Goal: Task Accomplishment & Management: Manage account settings

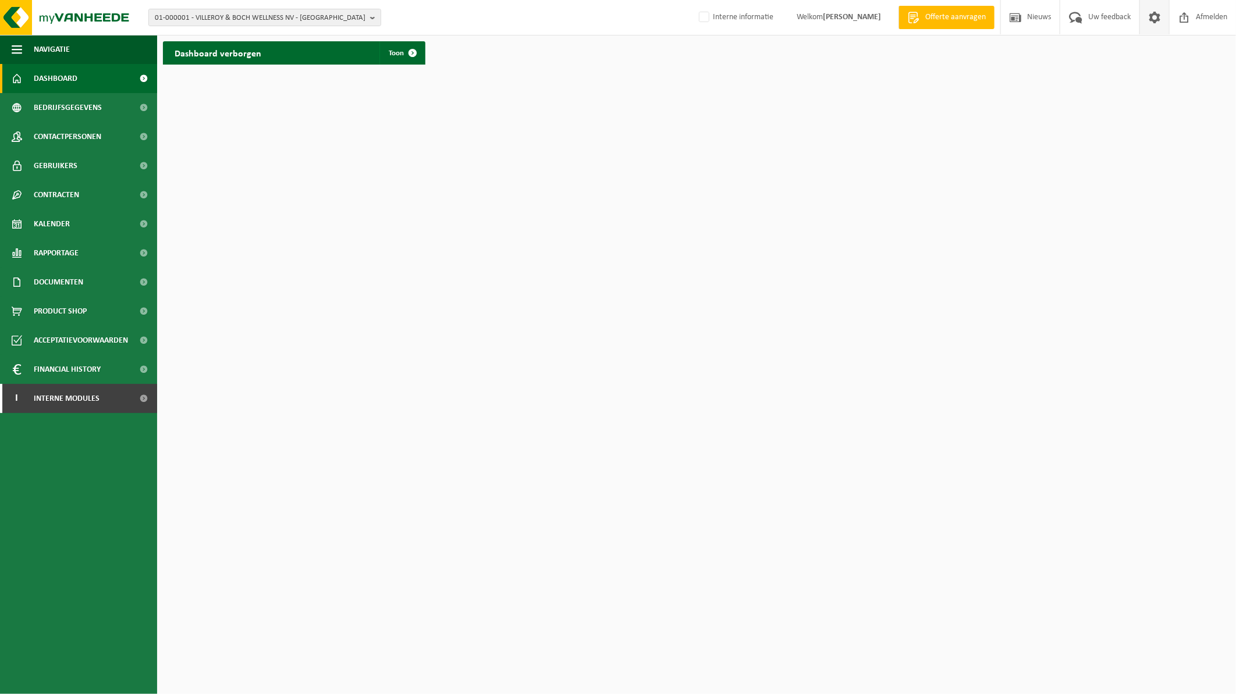
click at [1156, 14] on span at bounding box center [1154, 17] width 17 height 34
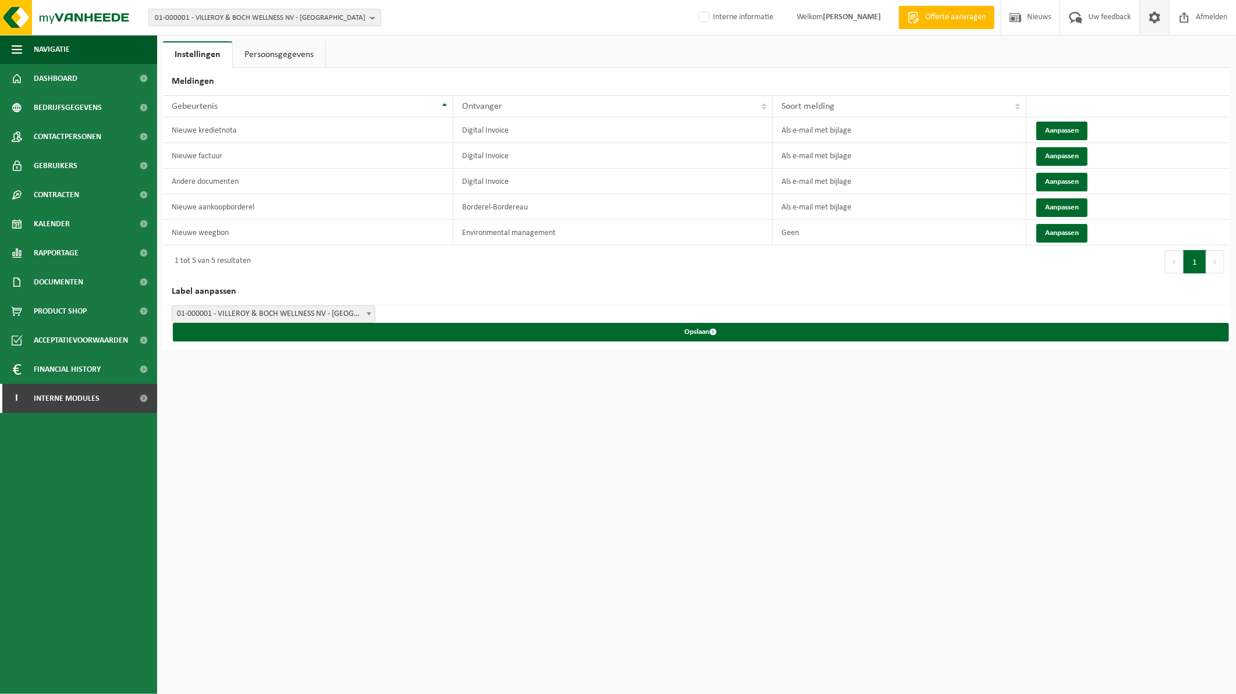
click at [1160, 18] on span at bounding box center [1154, 17] width 17 height 34
click at [805, 19] on span "Welkom ZOE VANGHELUWE" at bounding box center [839, 17] width 108 height 34
click at [846, 16] on strong "[PERSON_NAME]" at bounding box center [852, 17] width 58 height 9
click at [1197, 9] on span "Afmelden" at bounding box center [1211, 17] width 37 height 34
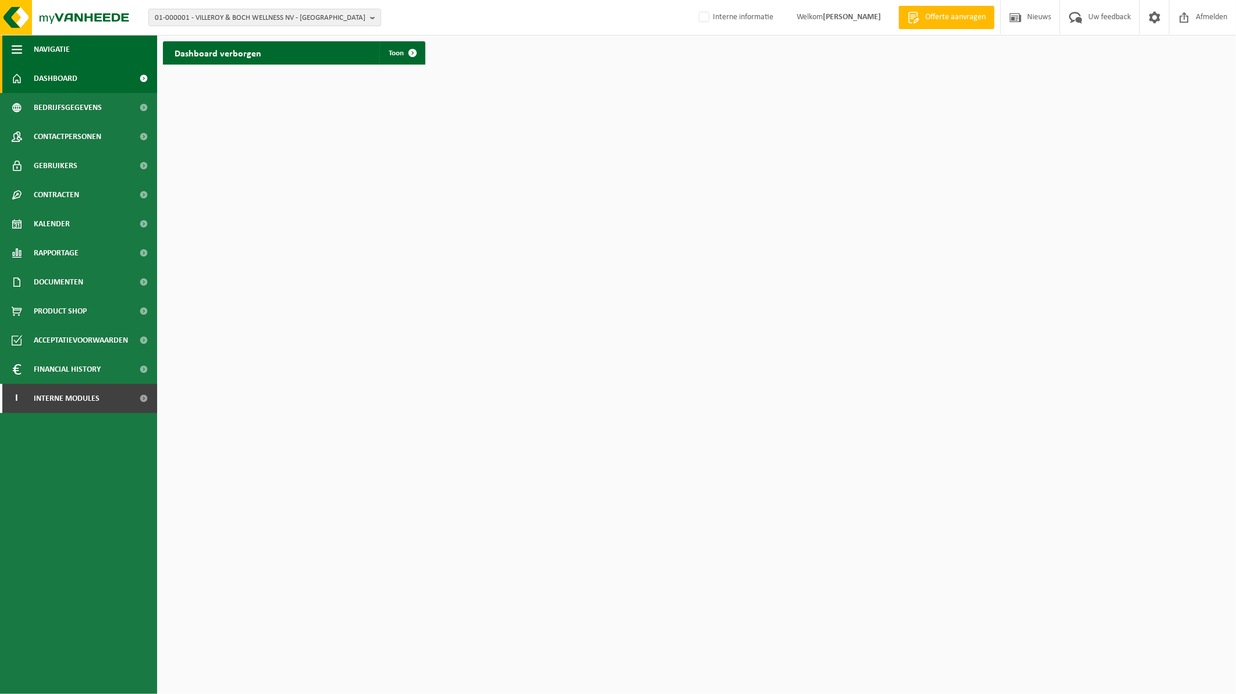
click at [12, 54] on span "button" at bounding box center [17, 49] width 10 height 29
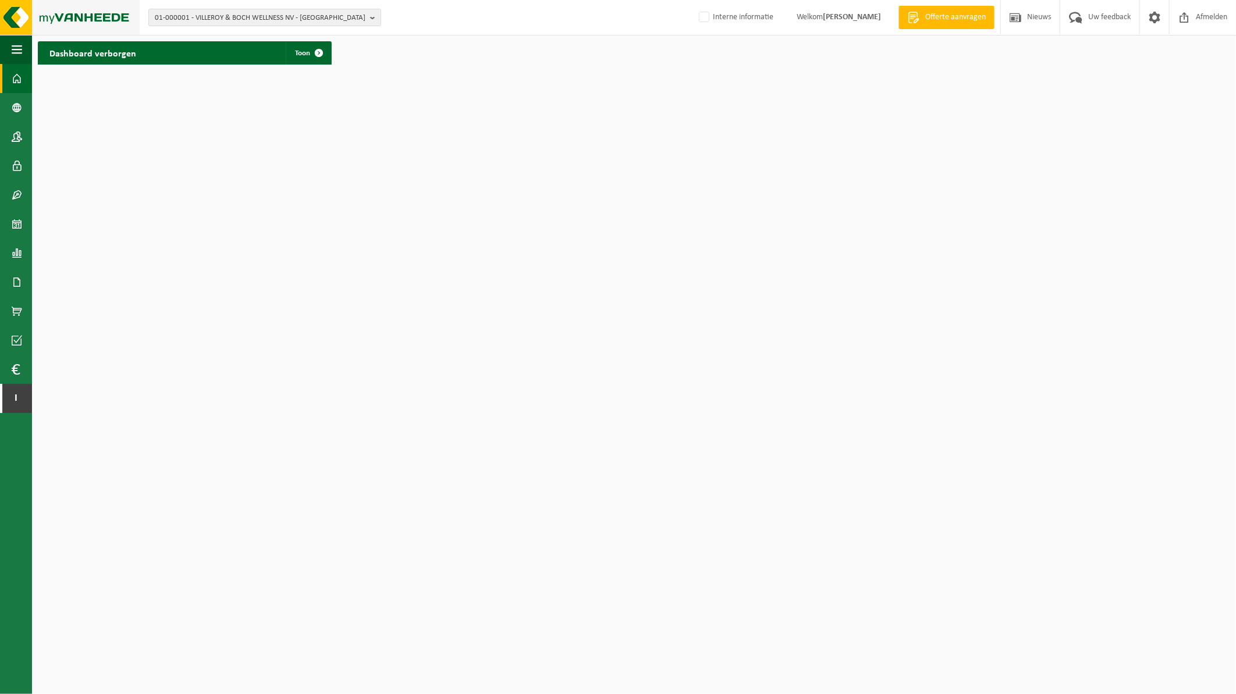
click at [20, 30] on img at bounding box center [70, 17] width 140 height 35
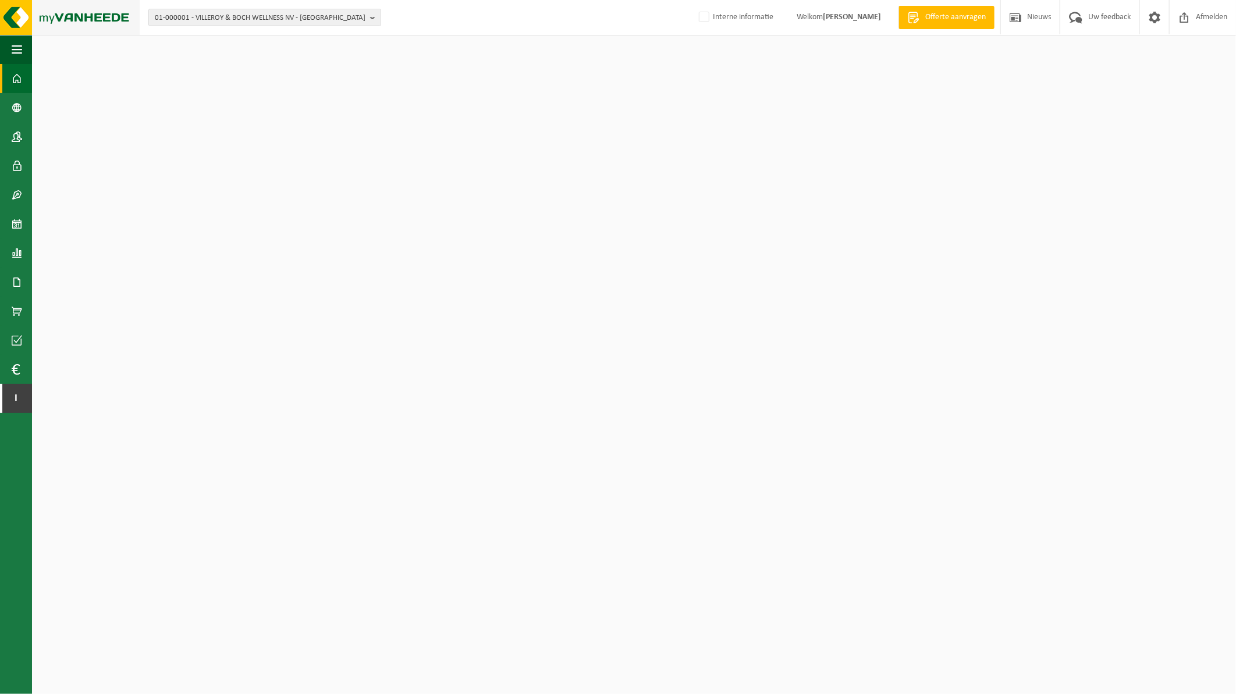
click at [83, 24] on img at bounding box center [70, 17] width 140 height 35
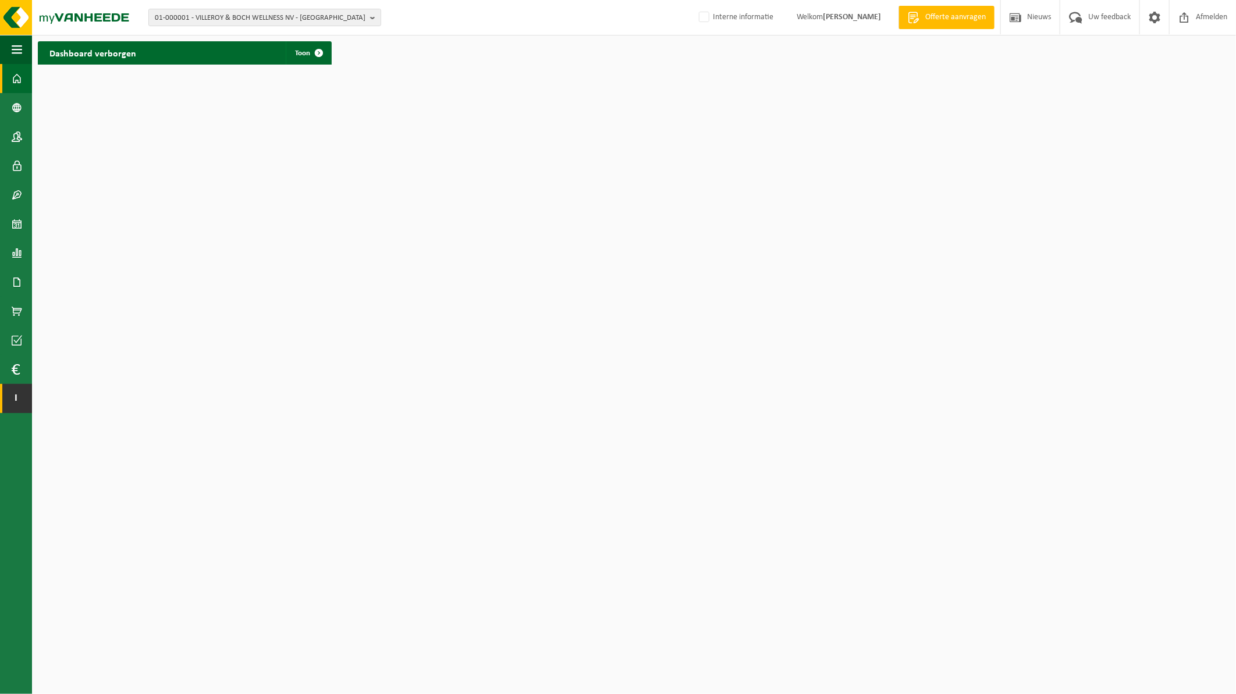
click at [21, 396] on link "I Interne modules" at bounding box center [16, 398] width 32 height 29
click at [13, 392] on span "I" at bounding box center [16, 398] width 9 height 29
click at [263, 24] on span "01-000001 - VILLEROY & BOCH WELLNESS NV - [GEOGRAPHIC_DATA]" at bounding box center [260, 17] width 211 height 17
drag, startPoint x: 15, startPoint y: 10, endPoint x: 36, endPoint y: 16, distance: 21.0
click at [16, 10] on img at bounding box center [70, 17] width 140 height 35
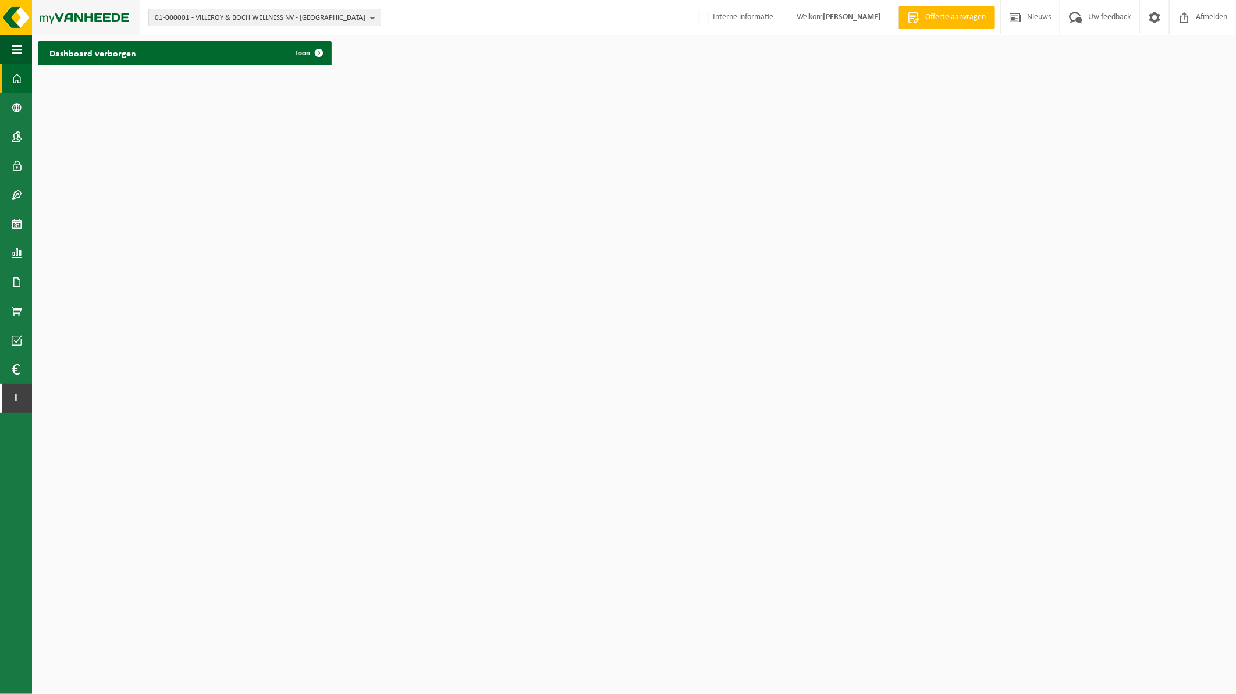
click at [12, 19] on img at bounding box center [70, 17] width 140 height 35
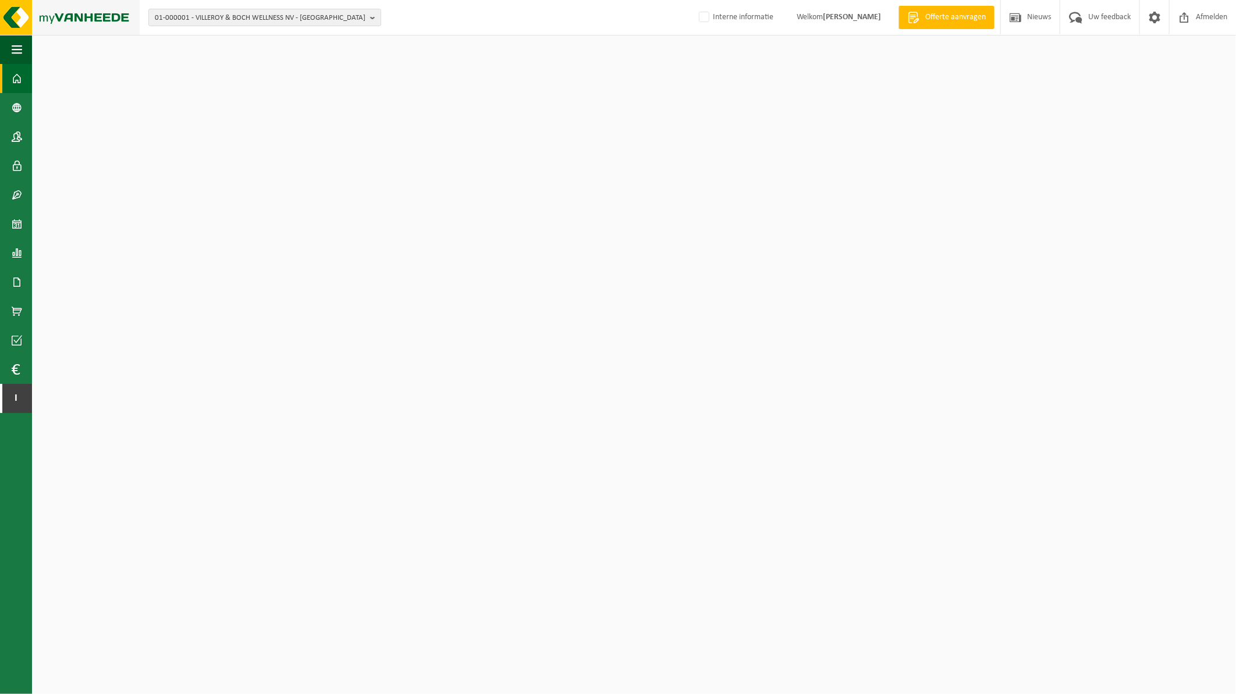
click at [2, 18] on img at bounding box center [70, 17] width 140 height 35
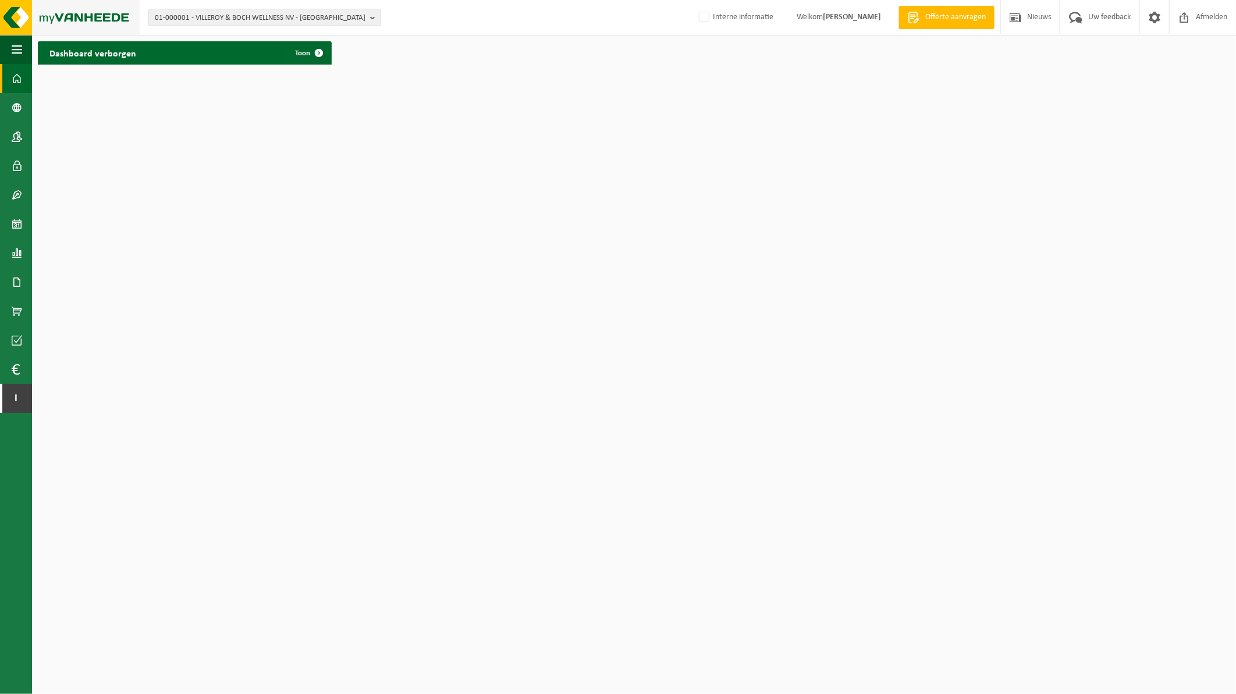
click at [2, 24] on img at bounding box center [70, 17] width 140 height 35
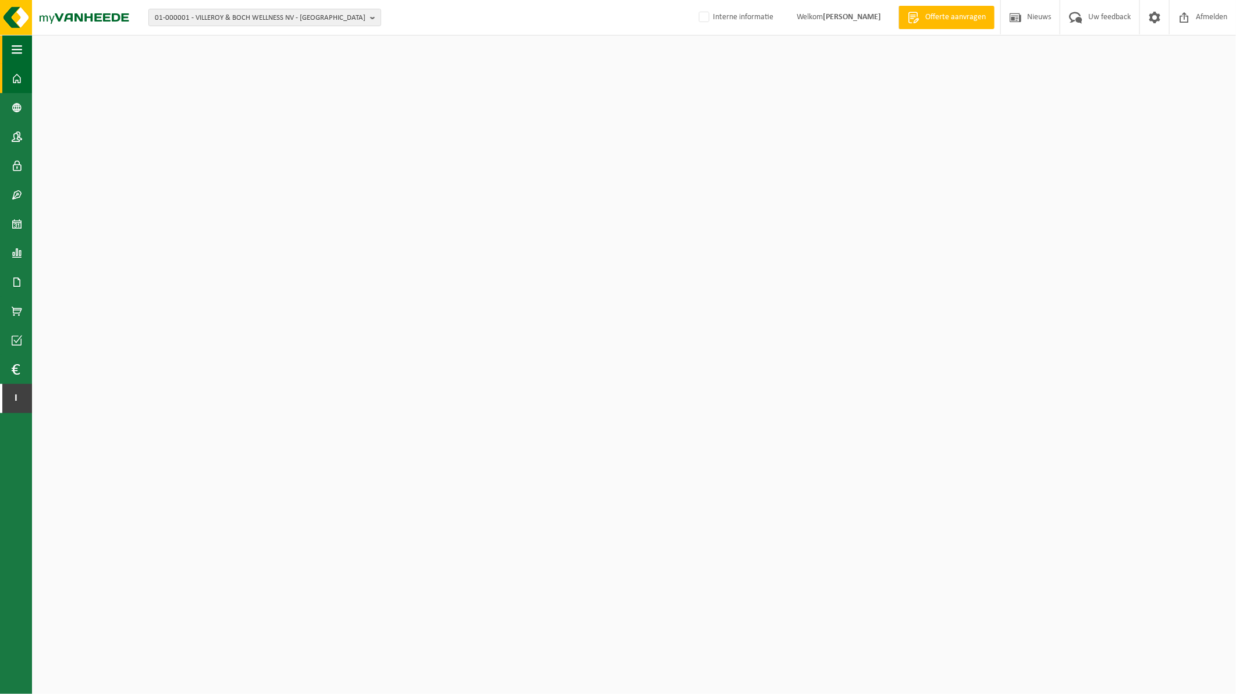
click at [18, 52] on span "button" at bounding box center [17, 49] width 10 height 29
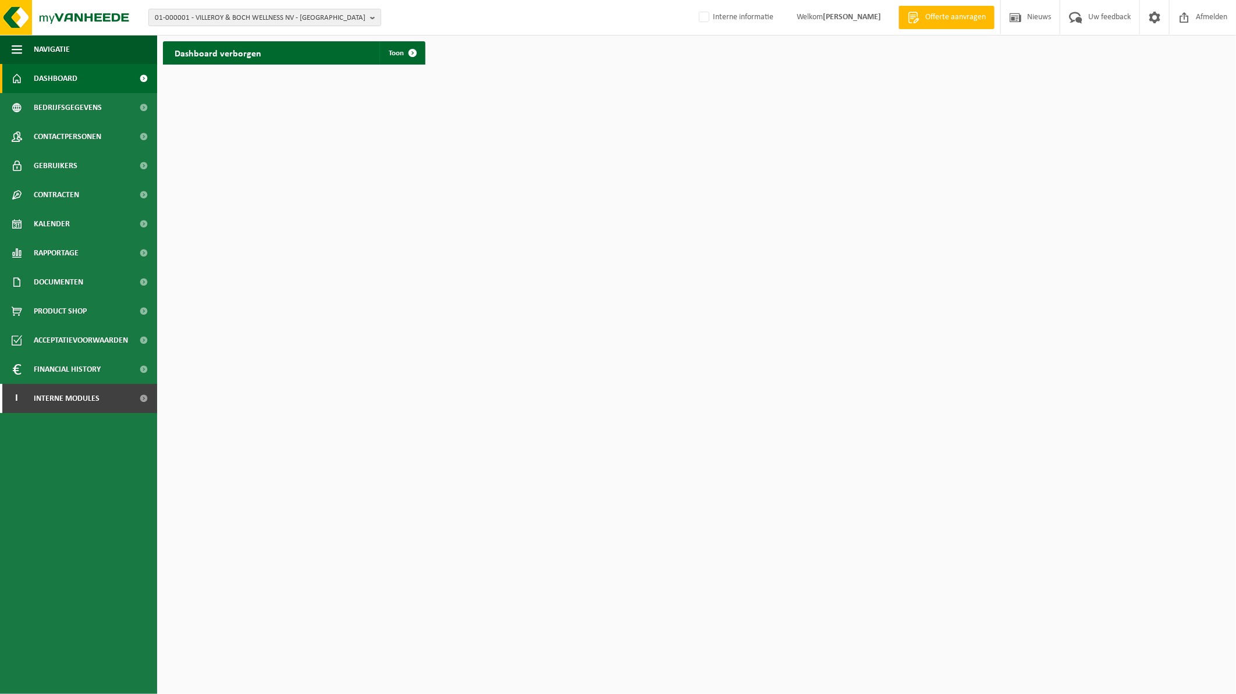
click at [128, 456] on ul "Navigatie Offerte aanvragen Nieuws Uw feedback Afmelden Dashboard Bedrijfsgegev…" at bounding box center [78, 365] width 157 height 660
click at [1164, 12] on link at bounding box center [1155, 17] width 30 height 34
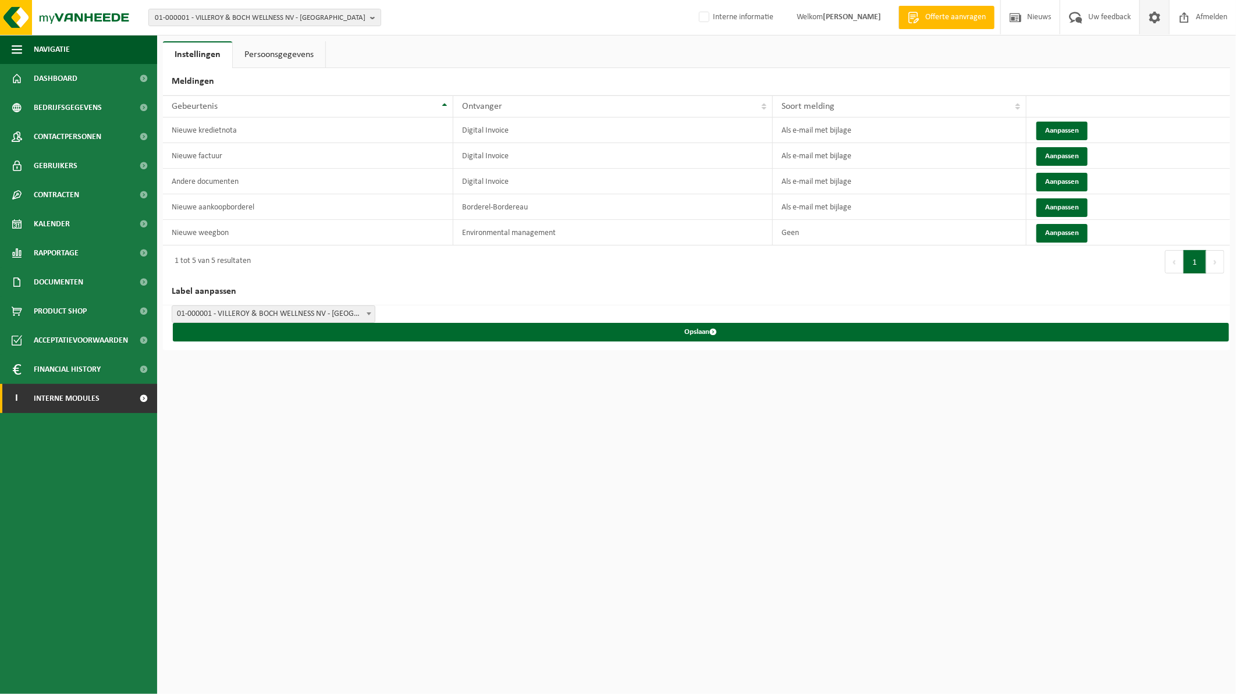
click at [62, 407] on span "Interne modules" at bounding box center [67, 398] width 66 height 29
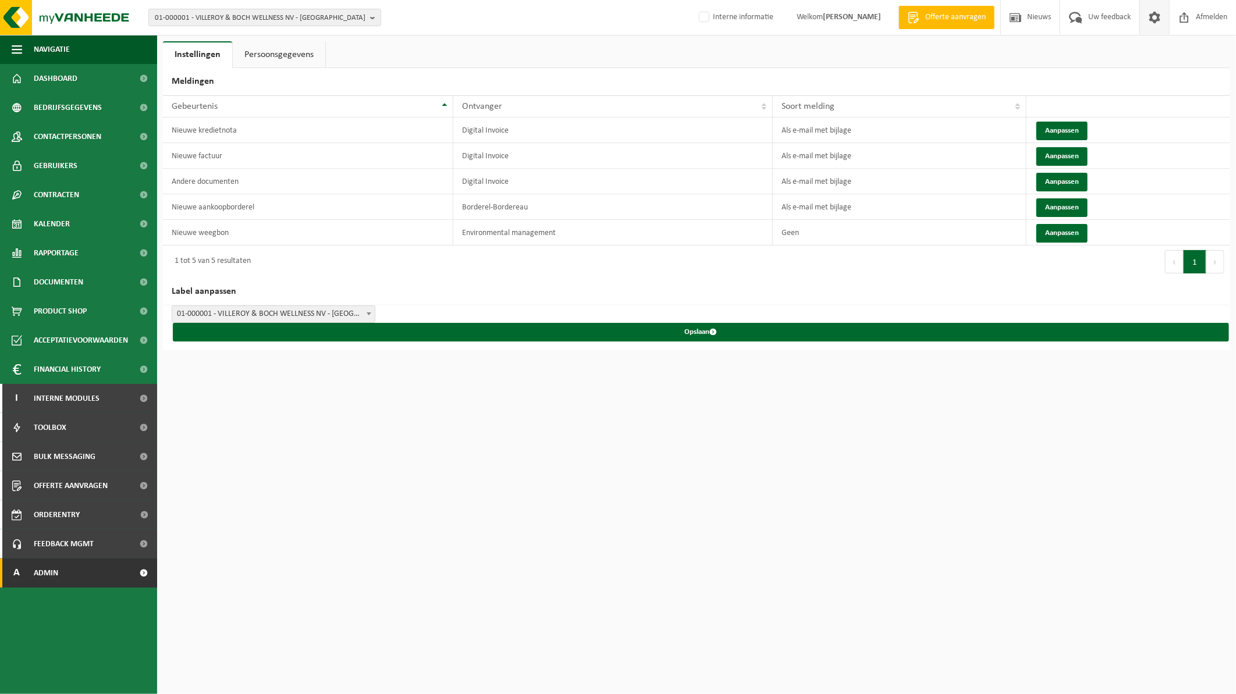
click at [59, 575] on link "A Admin" at bounding box center [78, 573] width 157 height 29
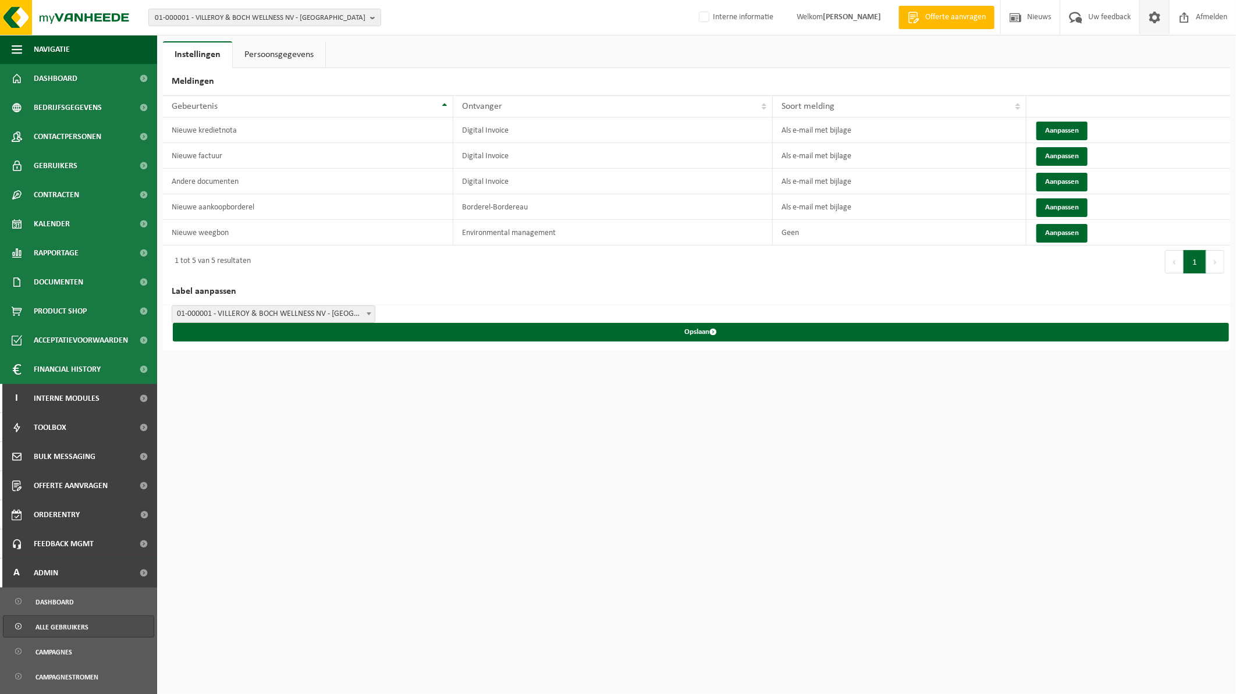
click at [60, 632] on span "Alle gebruikers" at bounding box center [62, 627] width 53 height 22
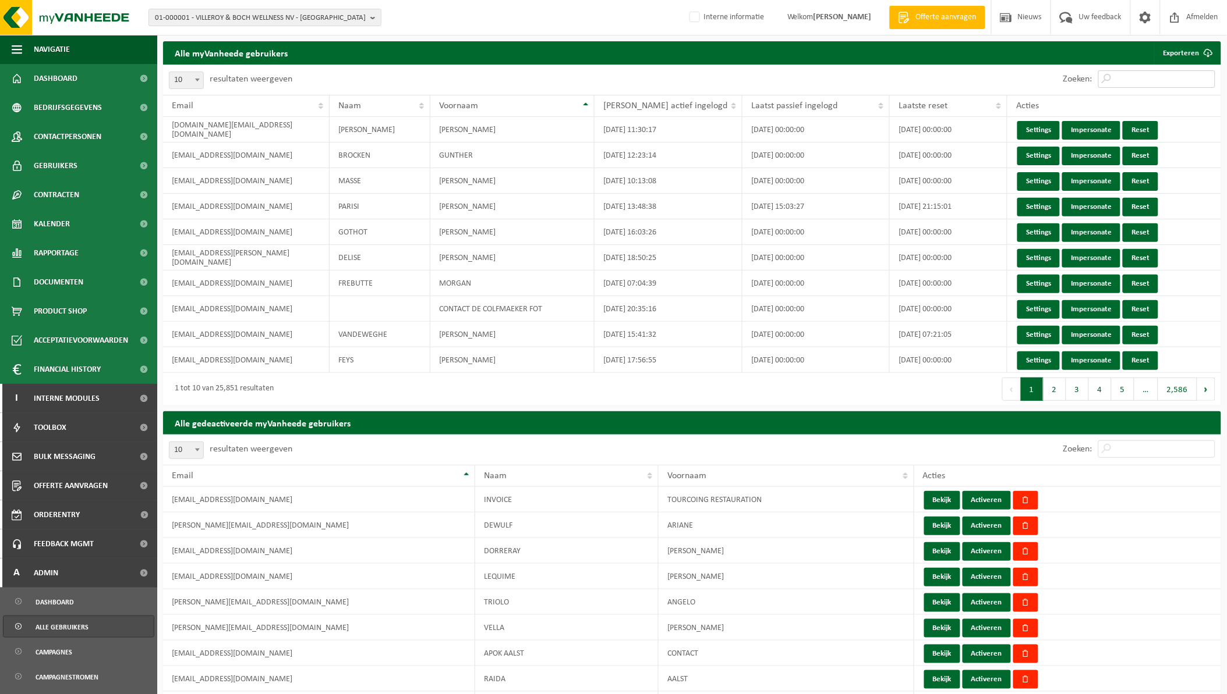
click at [1124, 77] on input "Zoeken:" at bounding box center [1156, 78] width 117 height 17
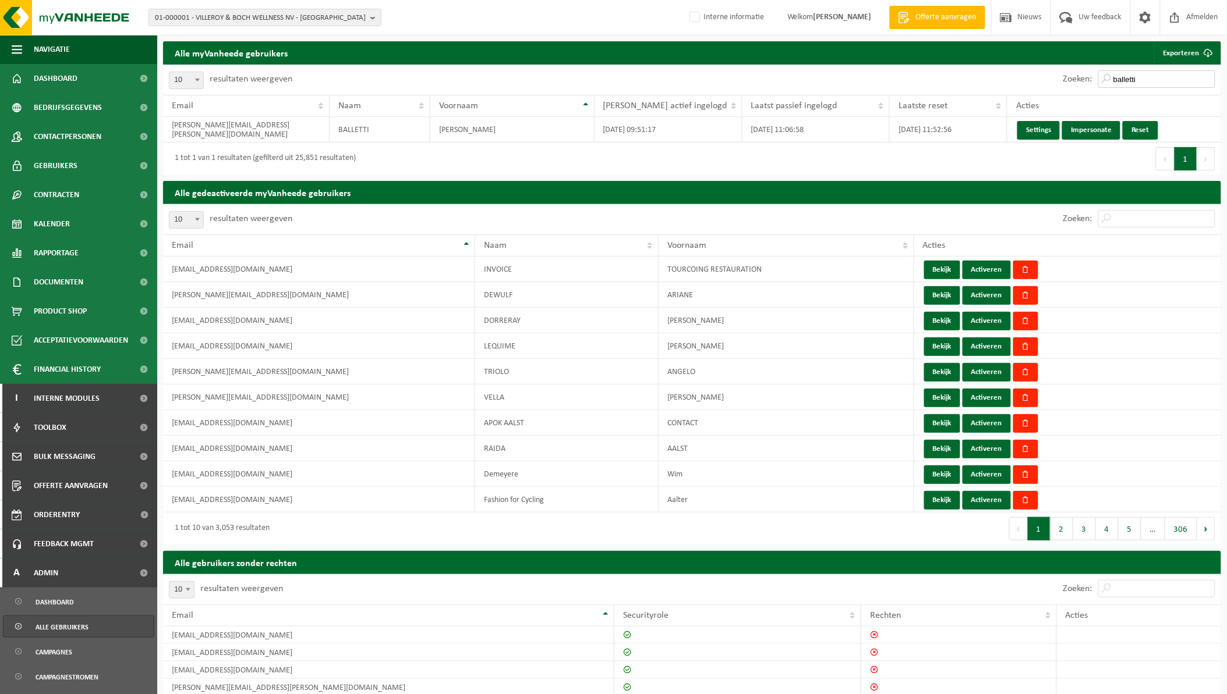
type input "balletti"
click at [1043, 130] on link "Settings" at bounding box center [1038, 130] width 42 height 19
click at [1097, 132] on link "Impersonate" at bounding box center [1091, 130] width 58 height 19
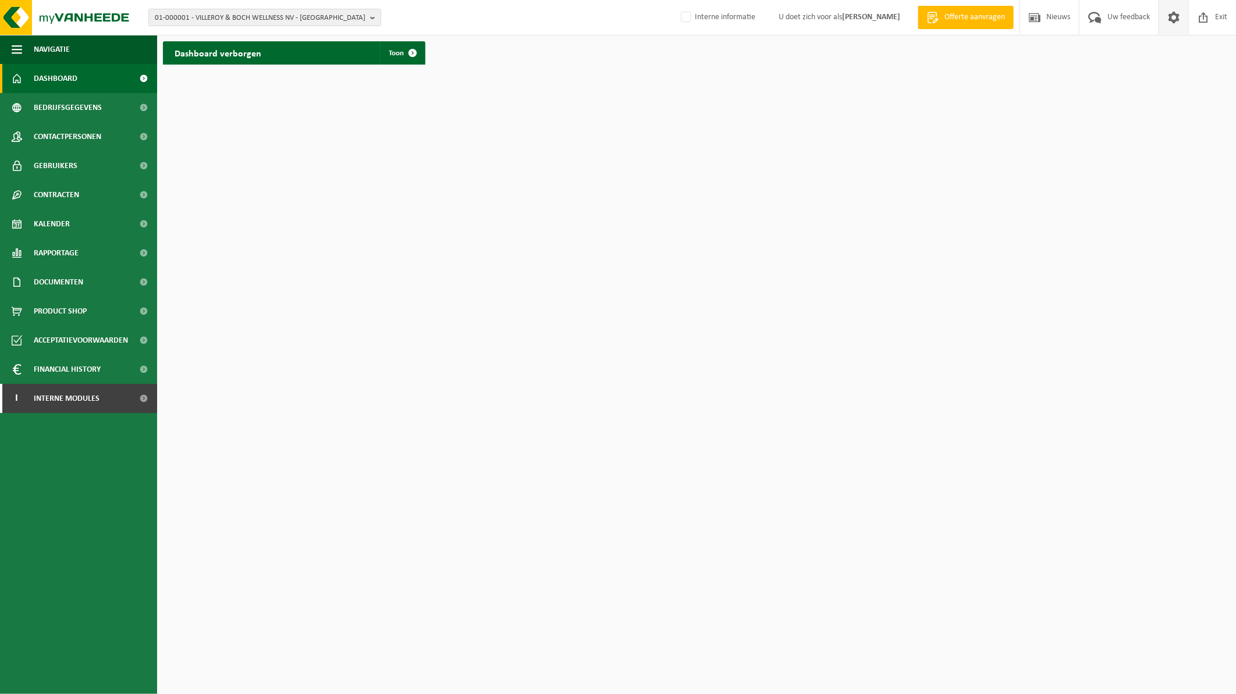
click at [1181, 18] on span at bounding box center [1173, 17] width 17 height 34
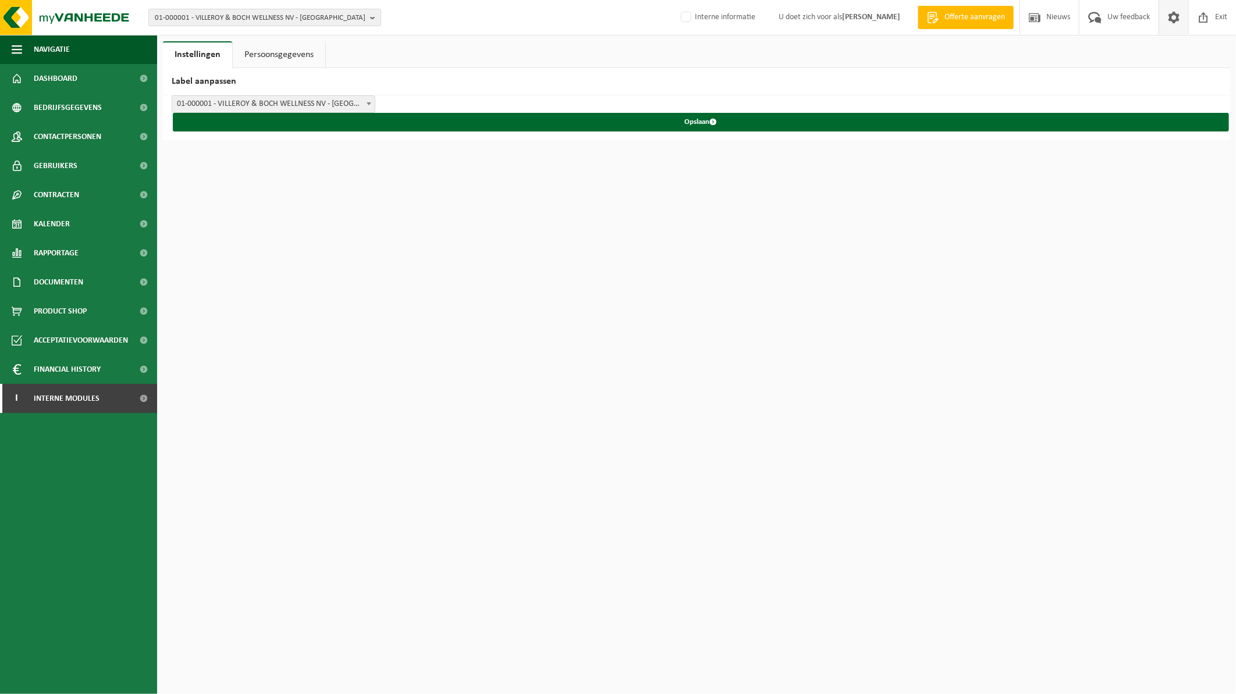
click at [281, 55] on link "Persoonsgegevens" at bounding box center [279, 54] width 93 height 27
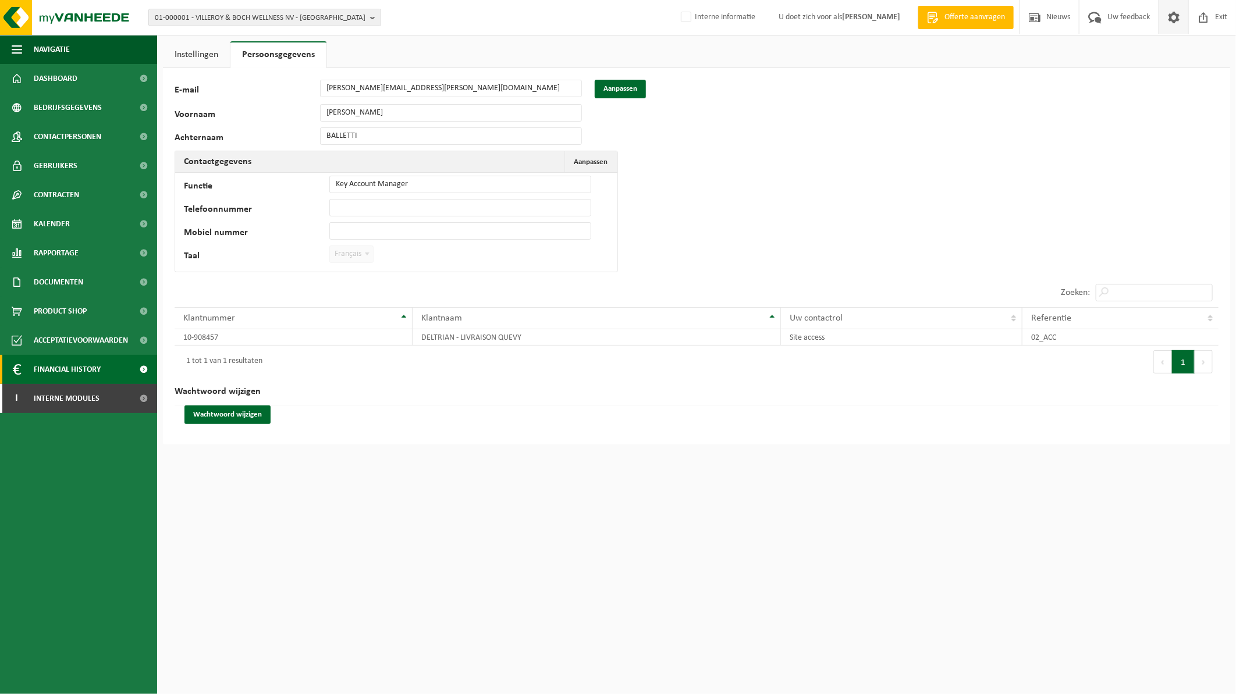
click at [50, 359] on span "Financial History" at bounding box center [67, 369] width 67 height 29
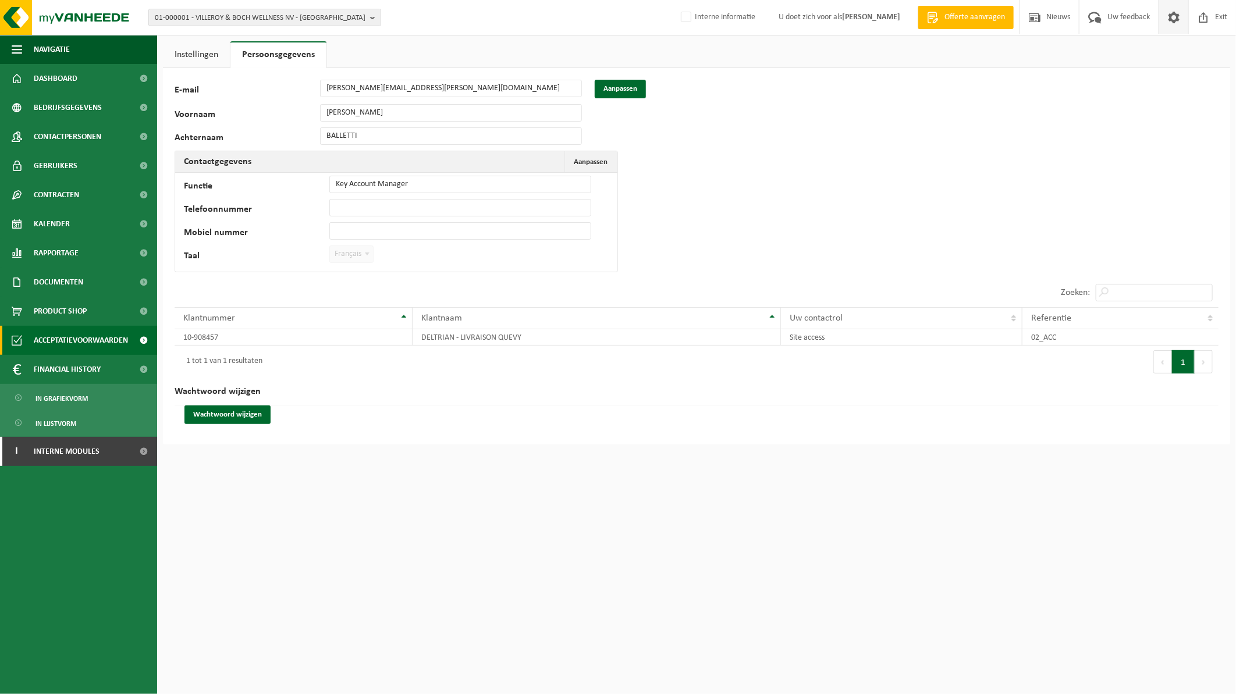
click at [68, 346] on span "Acceptatievoorwaarden" at bounding box center [81, 340] width 94 height 29
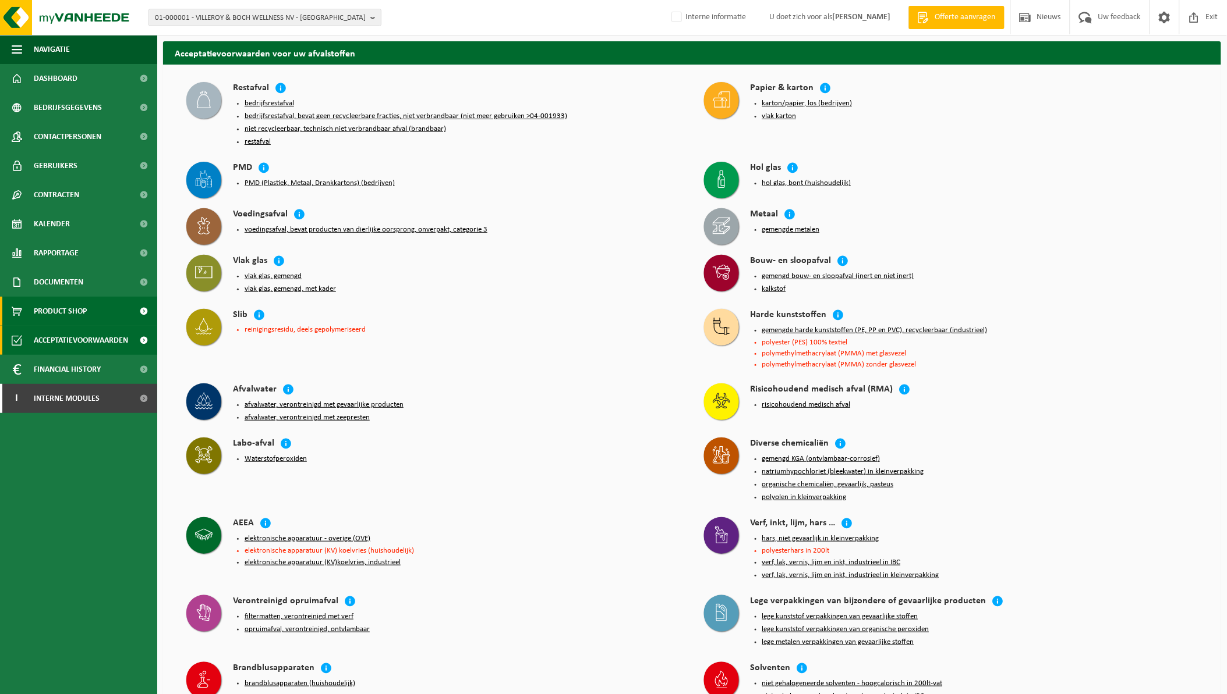
click at [84, 307] on span "Product Shop" at bounding box center [60, 311] width 53 height 29
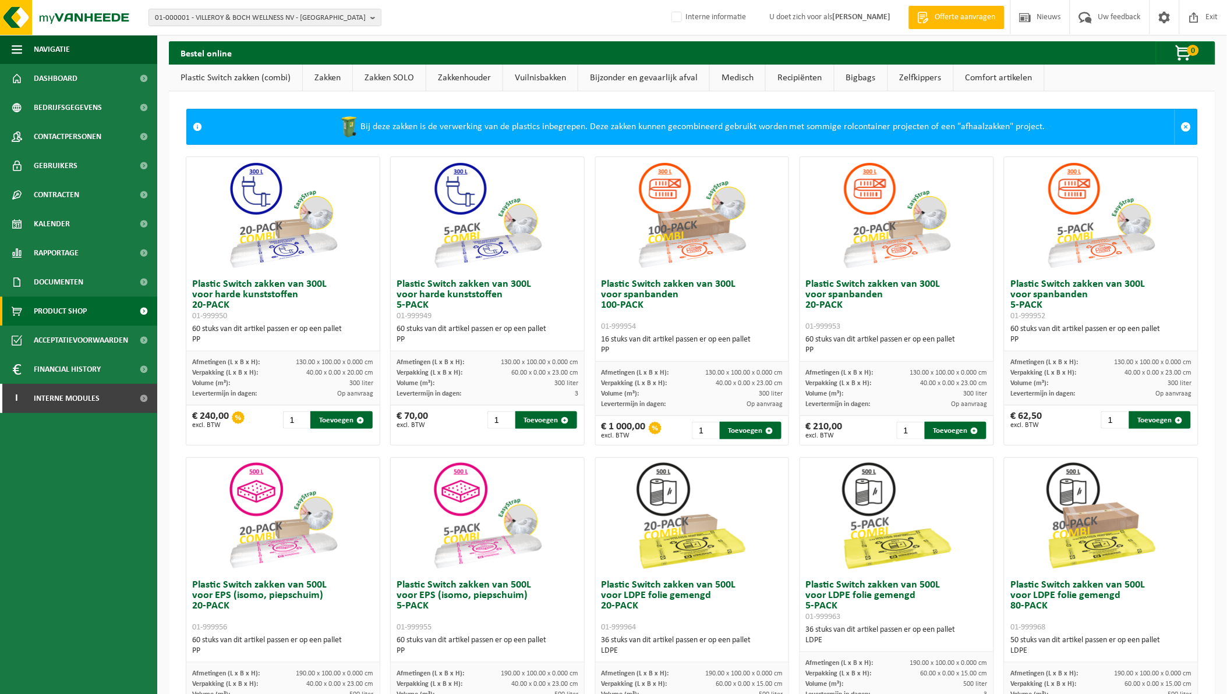
click at [73, 281] on span "Documenten" at bounding box center [58, 282] width 49 height 29
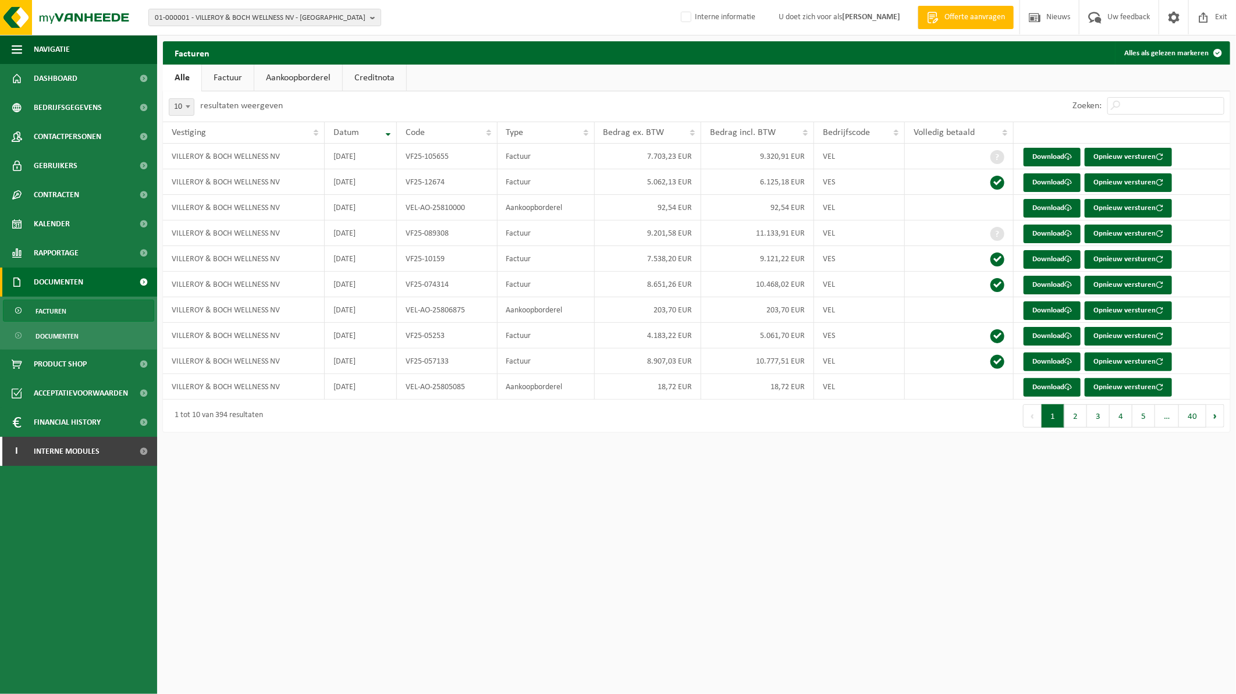
click at [68, 254] on span "Rapportage" at bounding box center [56, 253] width 45 height 29
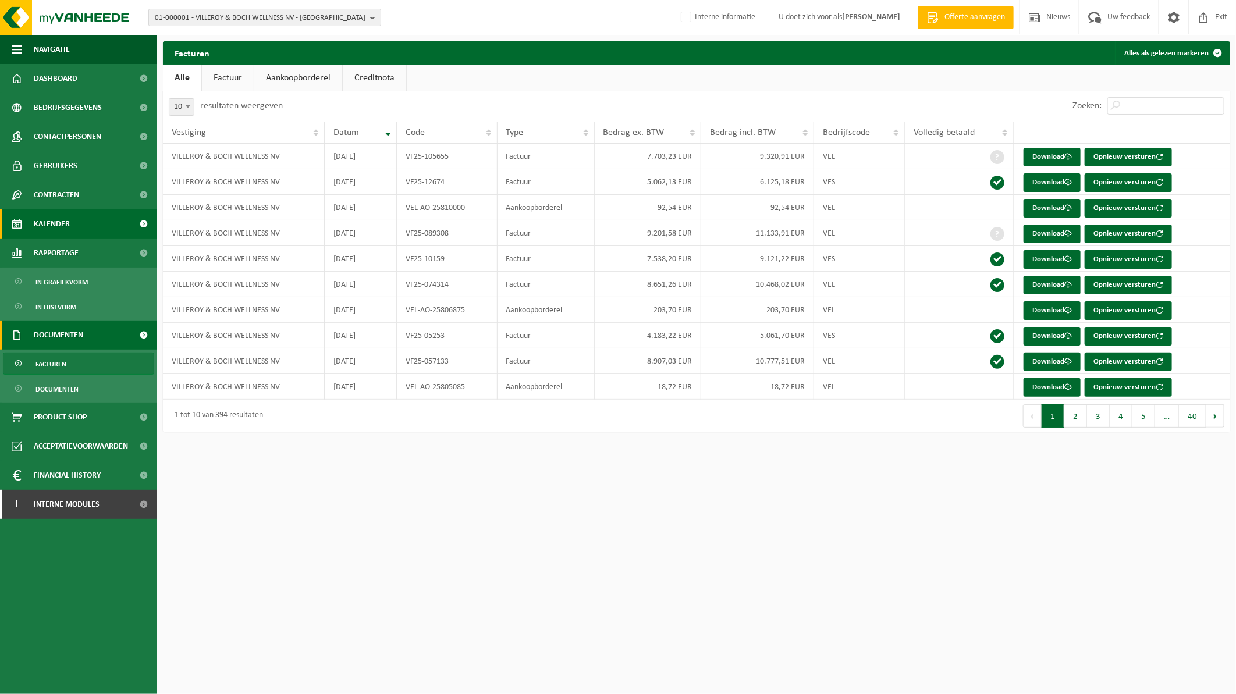
click at [66, 221] on span "Kalender" at bounding box center [52, 224] width 36 height 29
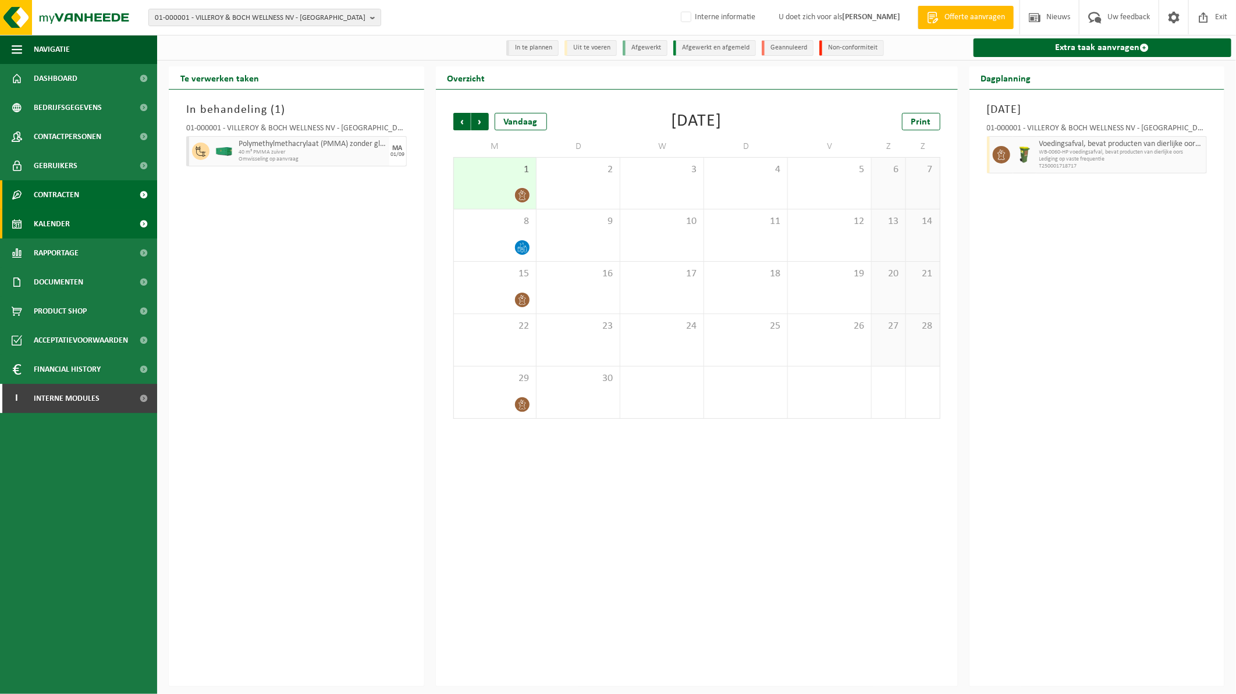
click at [61, 194] on span "Contracten" at bounding box center [56, 194] width 45 height 29
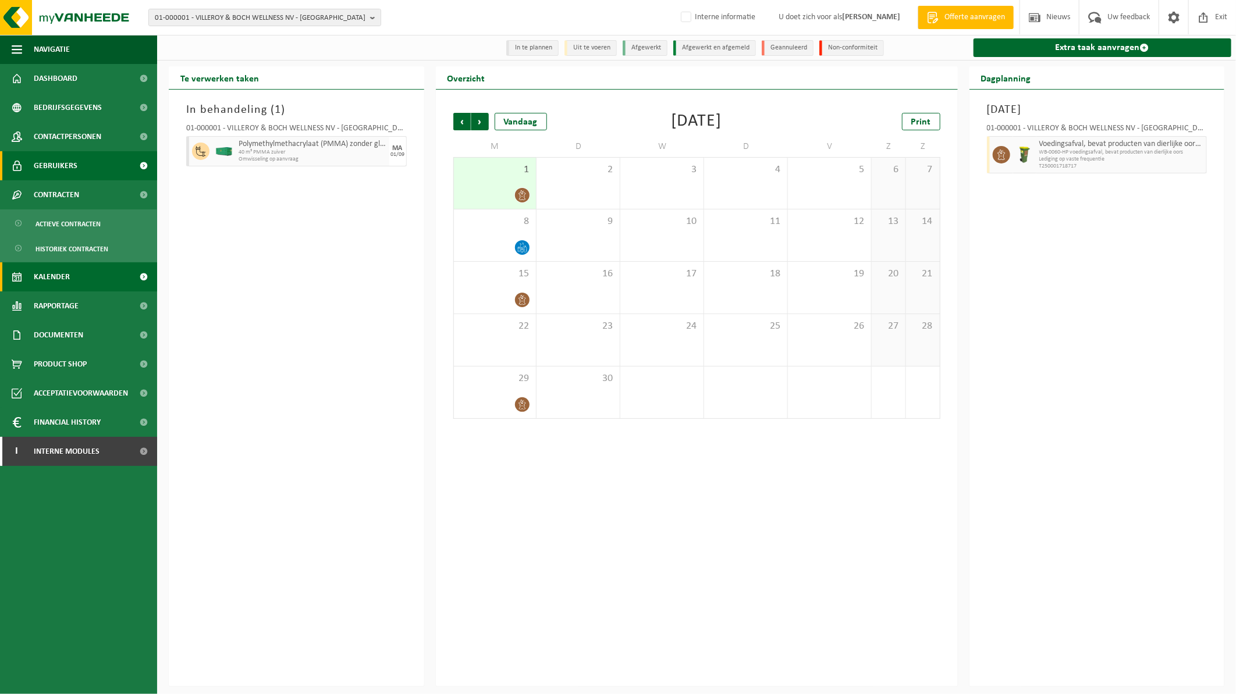
click at [74, 164] on span "Gebruikers" at bounding box center [56, 165] width 44 height 29
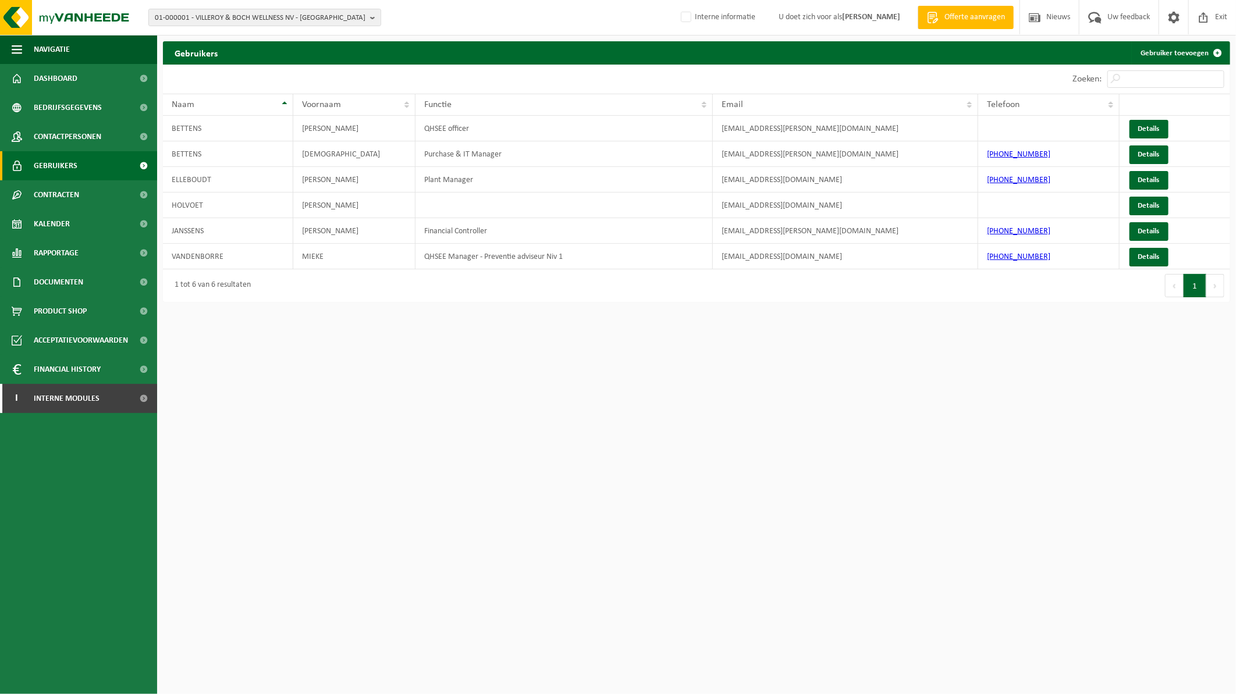
click at [73, 151] on span "Gebruikers" at bounding box center [56, 165] width 44 height 29
click at [76, 115] on span "Bedrijfsgegevens" at bounding box center [68, 107] width 68 height 29
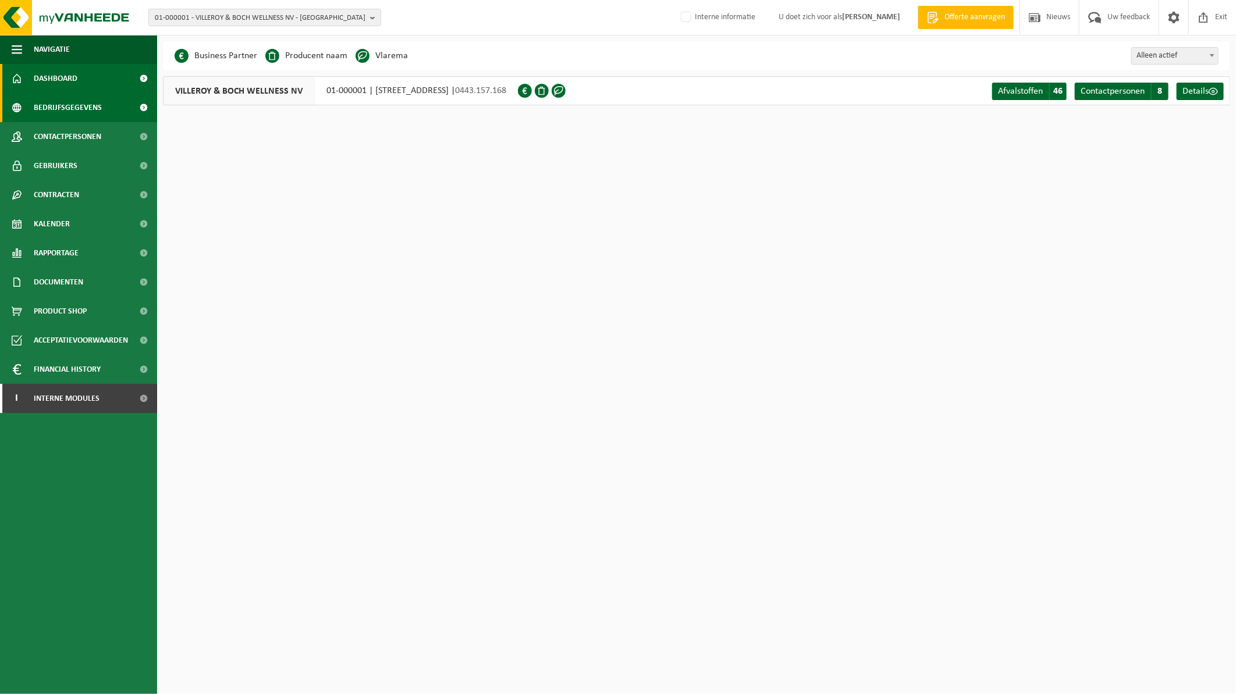
click at [68, 91] on span "Dashboard" at bounding box center [56, 78] width 44 height 29
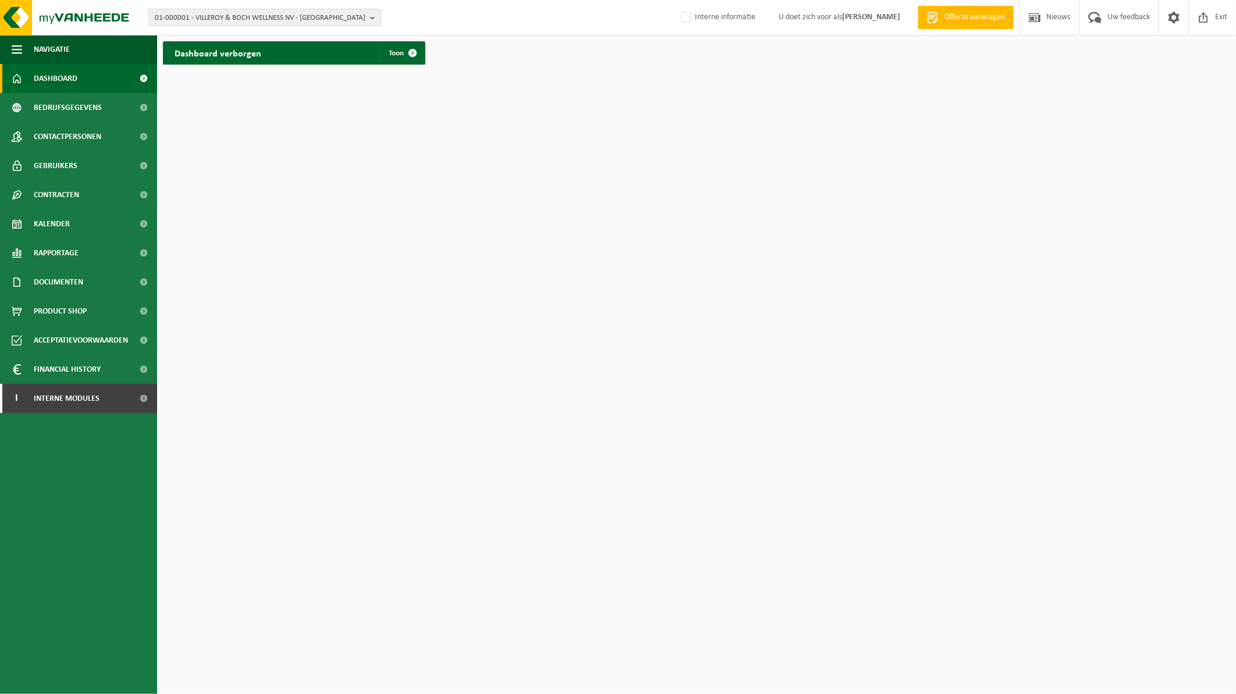
click at [864, 17] on strong "[PERSON_NAME]" at bounding box center [871, 17] width 58 height 9
click at [1074, 16] on link "Nieuws" at bounding box center [1049, 17] width 59 height 34
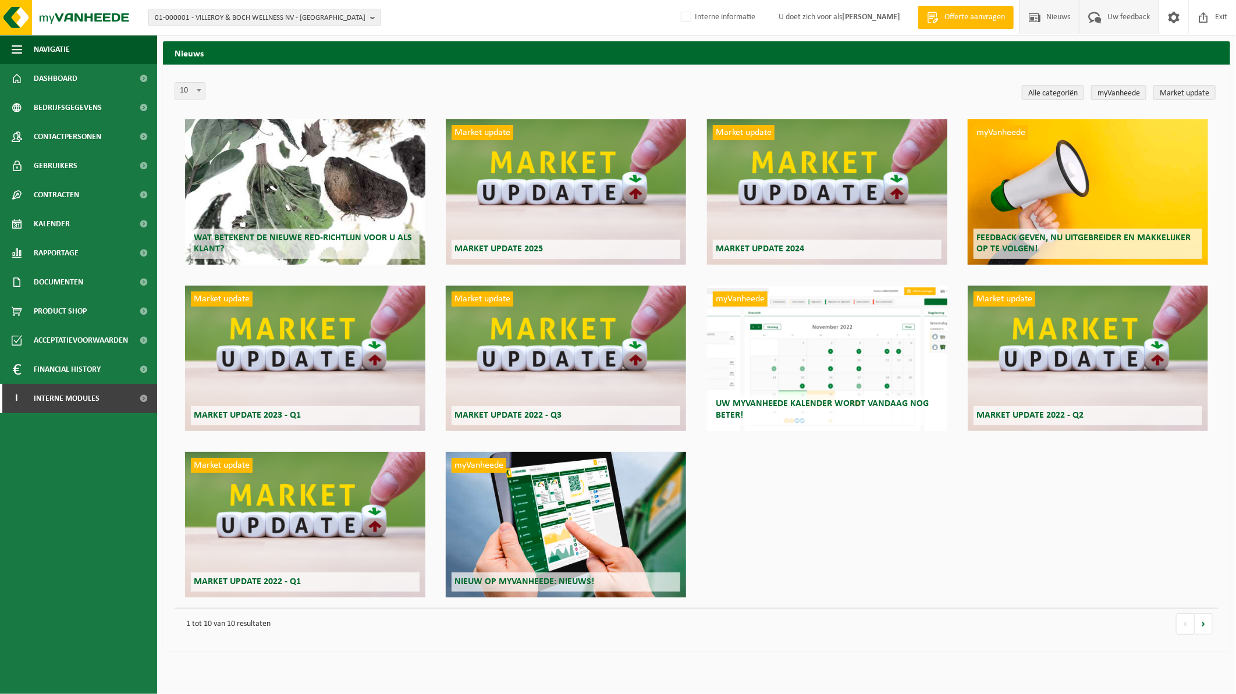
click at [1133, 15] on span "Uw feedback" at bounding box center [1129, 17] width 48 height 34
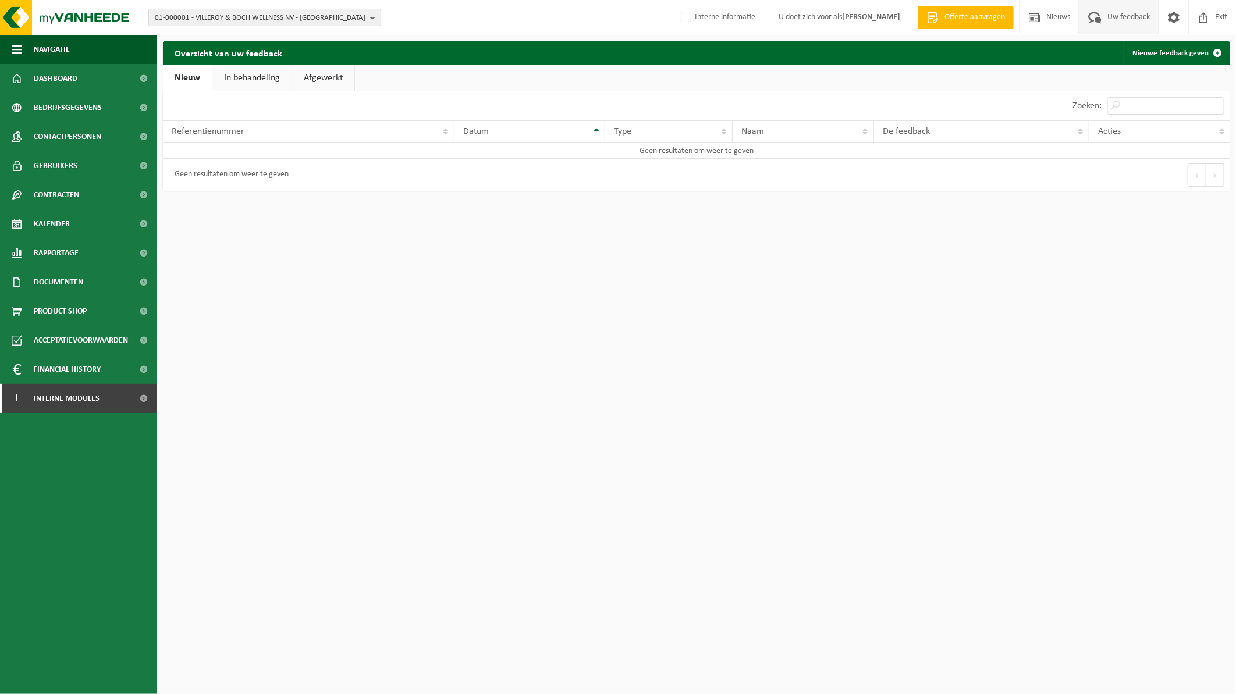
click at [346, 74] on link "Afgewerkt" at bounding box center [323, 78] width 62 height 27
click at [264, 73] on link "In behandeling" at bounding box center [250, 78] width 79 height 27
click at [175, 80] on link "Nieuw" at bounding box center [186, 78] width 47 height 27
click at [1174, 16] on span at bounding box center [1173, 17] width 17 height 34
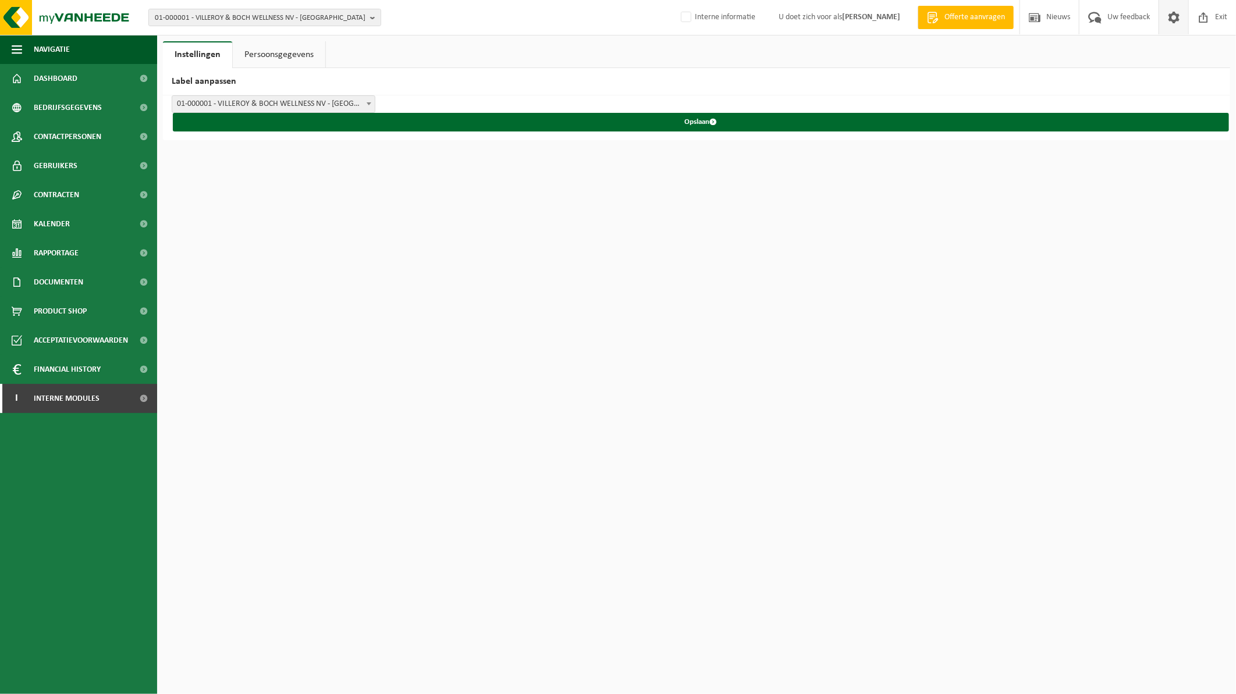
click at [292, 54] on link "Persoonsgegevens" at bounding box center [279, 54] width 93 height 27
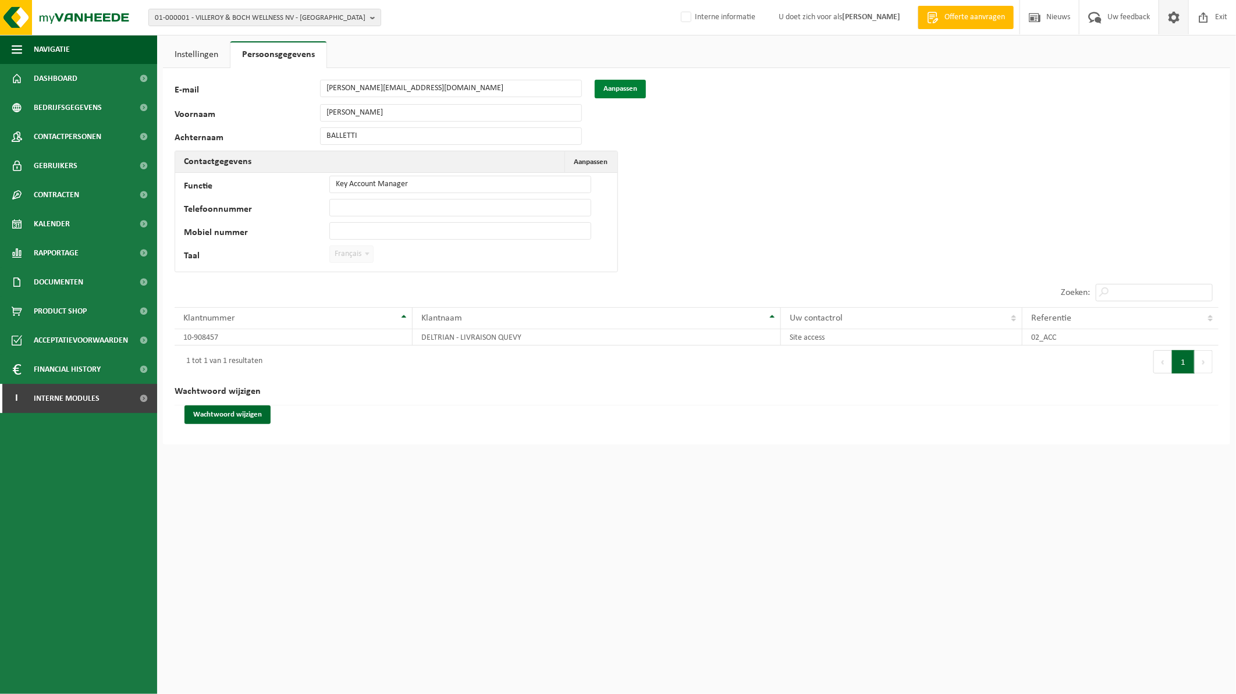
click at [632, 83] on button "Aanpassen" at bounding box center [620, 89] width 51 height 19
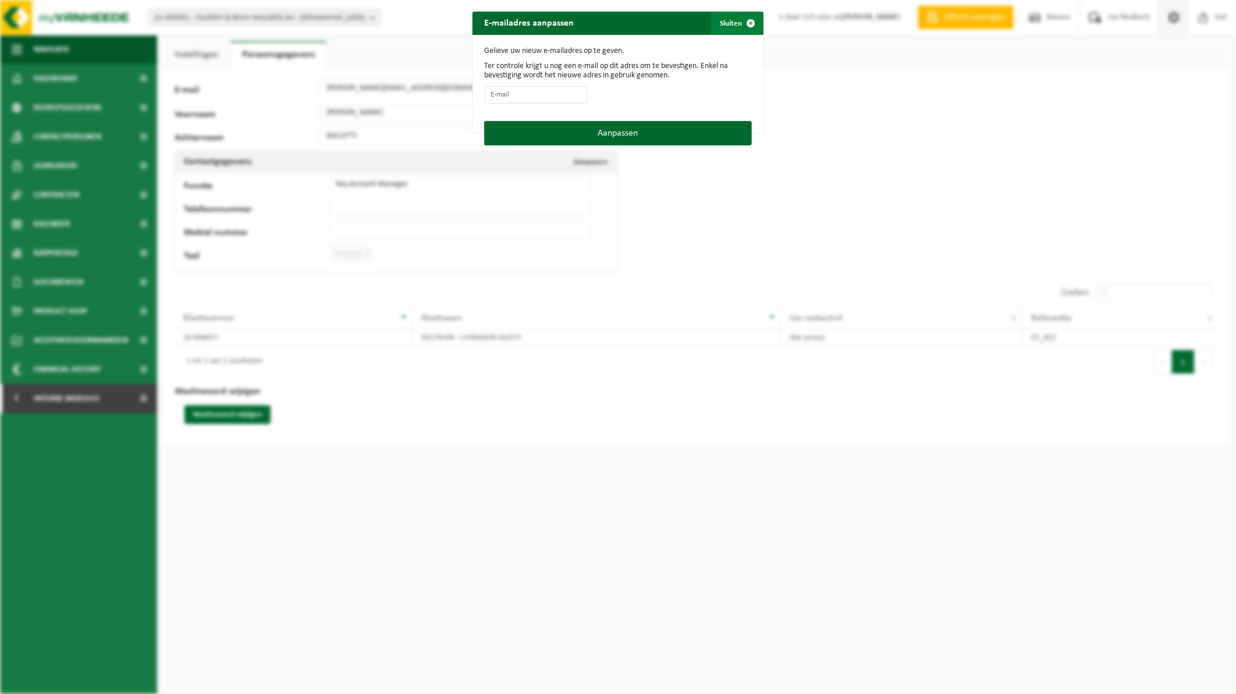
click at [743, 24] on span "button" at bounding box center [750, 23] width 23 height 23
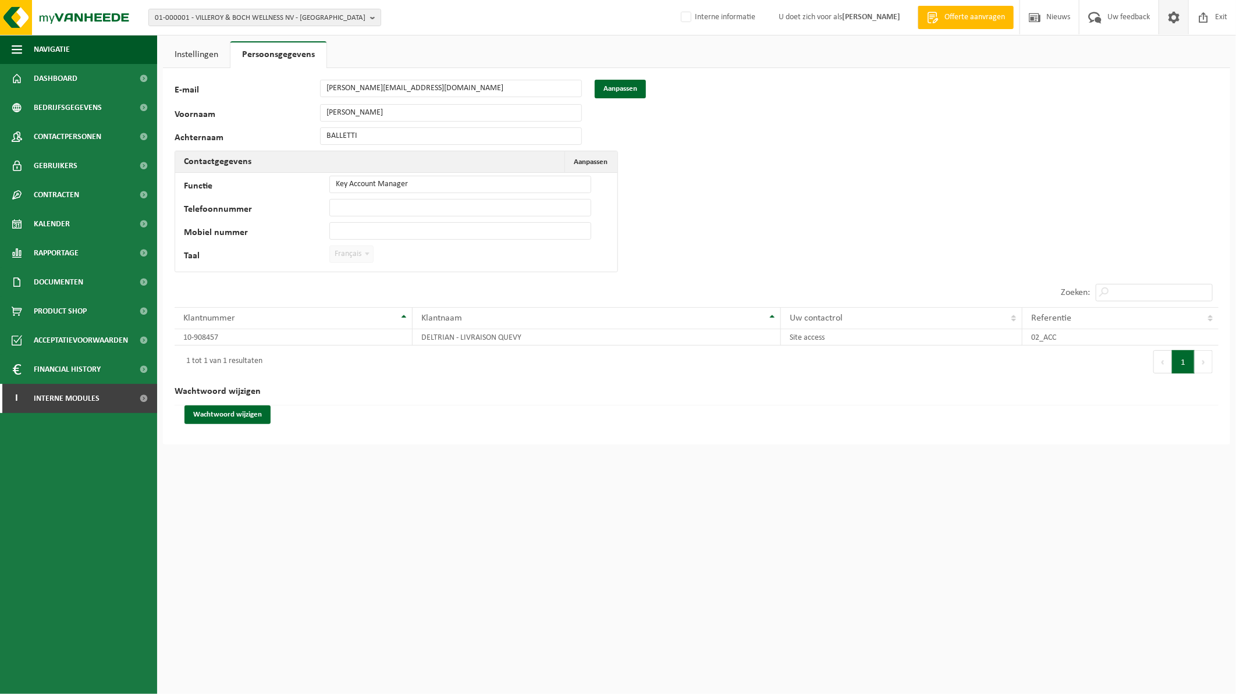
click at [362, 254] on span at bounding box center [368, 253] width 12 height 15
click at [585, 161] on span "Aanpassen" at bounding box center [591, 162] width 34 height 8
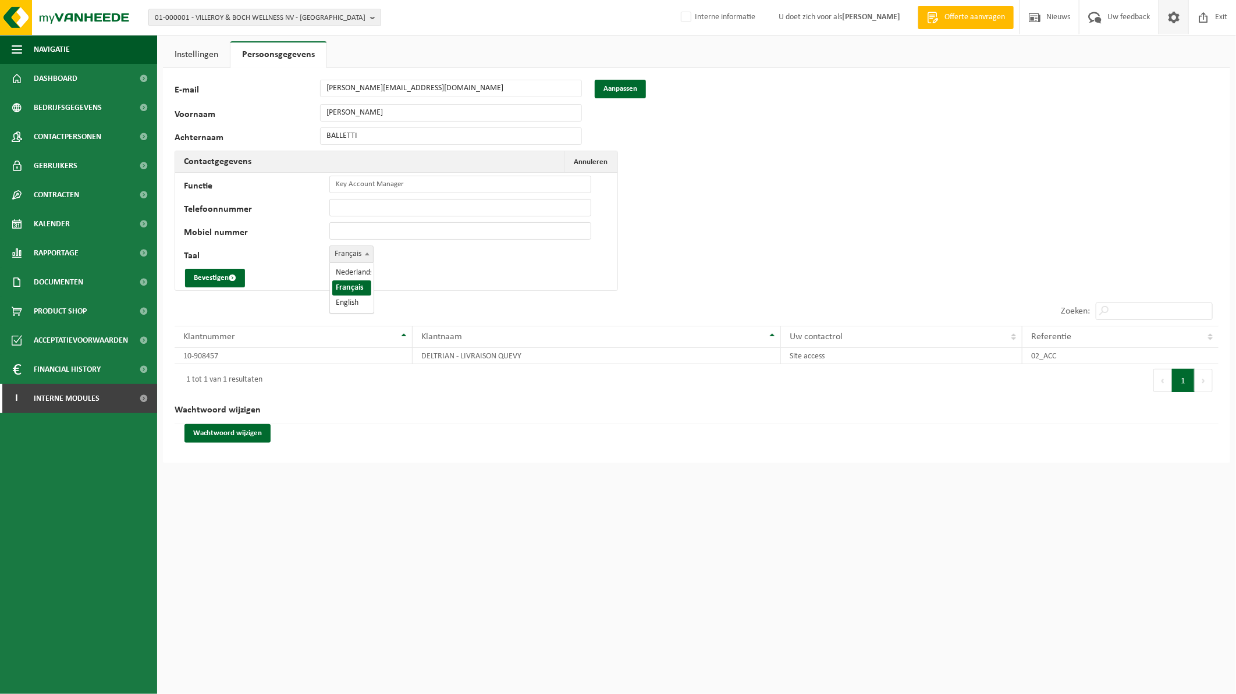
click at [367, 258] on span at bounding box center [368, 253] width 12 height 15
click at [761, 196] on div "60474 E-mail emmanuella.balletti@vanheede.com Aanpassen Voornaam EMMANUELLA Ach…" at bounding box center [697, 265] width 1068 height 395
click at [1207, 20] on span at bounding box center [1203, 17] width 17 height 34
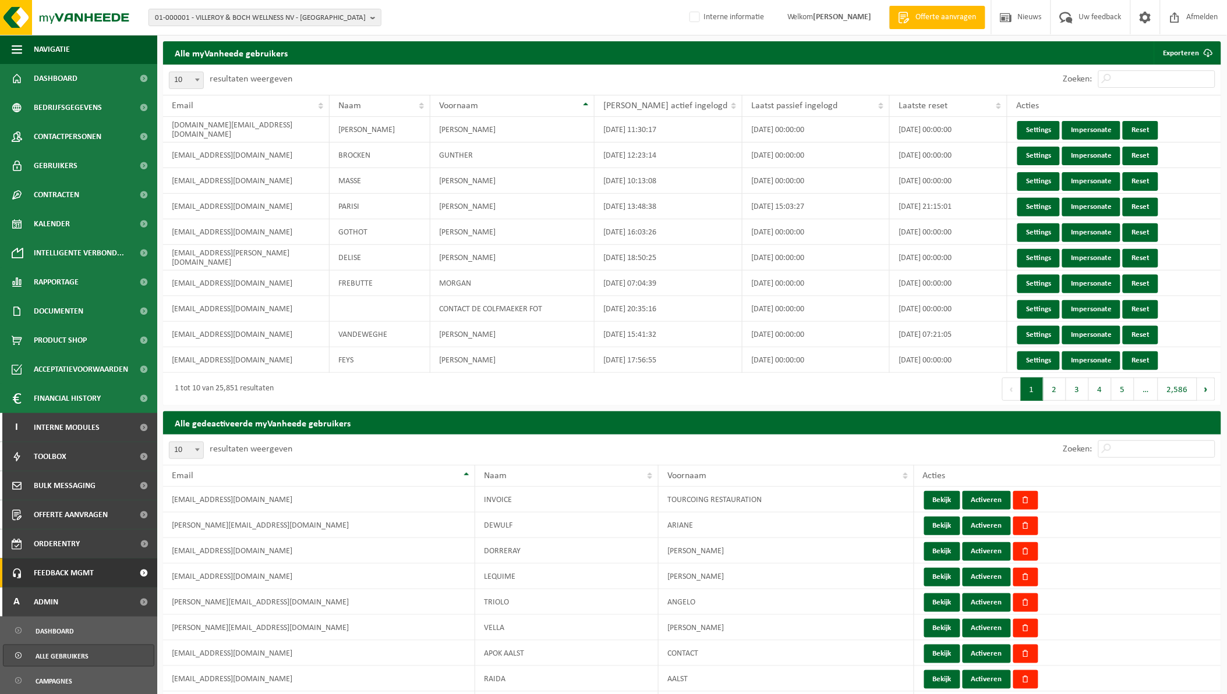
scroll to position [258, 0]
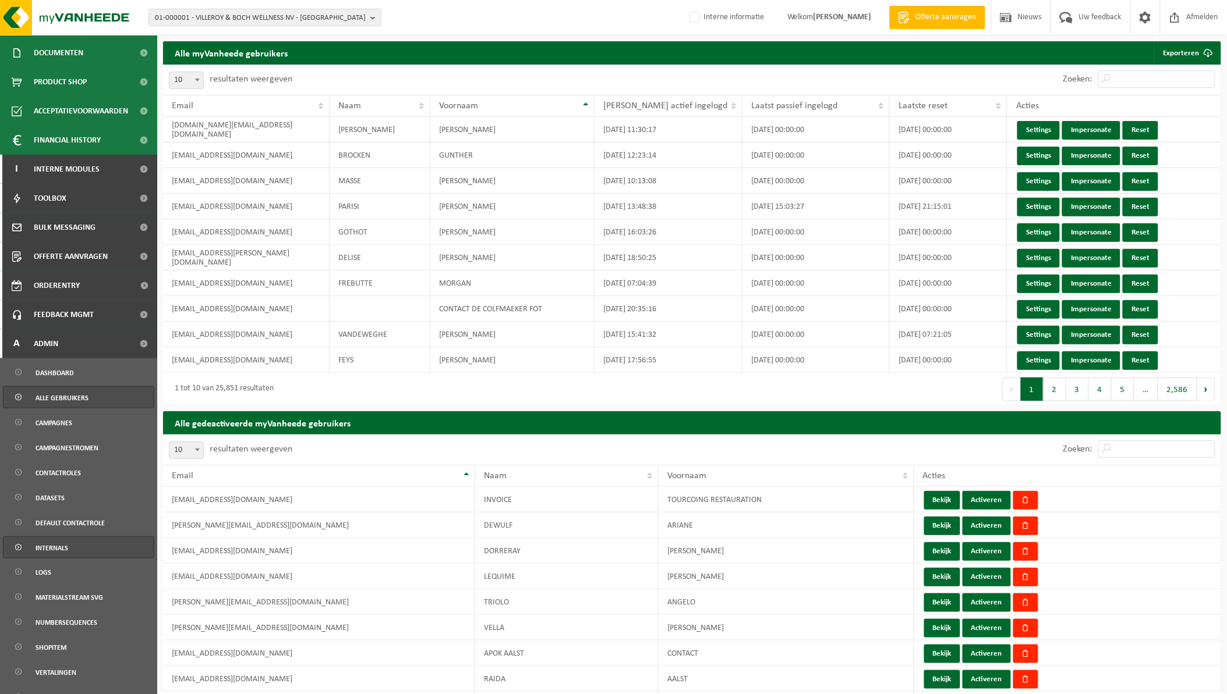
click at [66, 545] on span "Internals" at bounding box center [52, 548] width 33 height 22
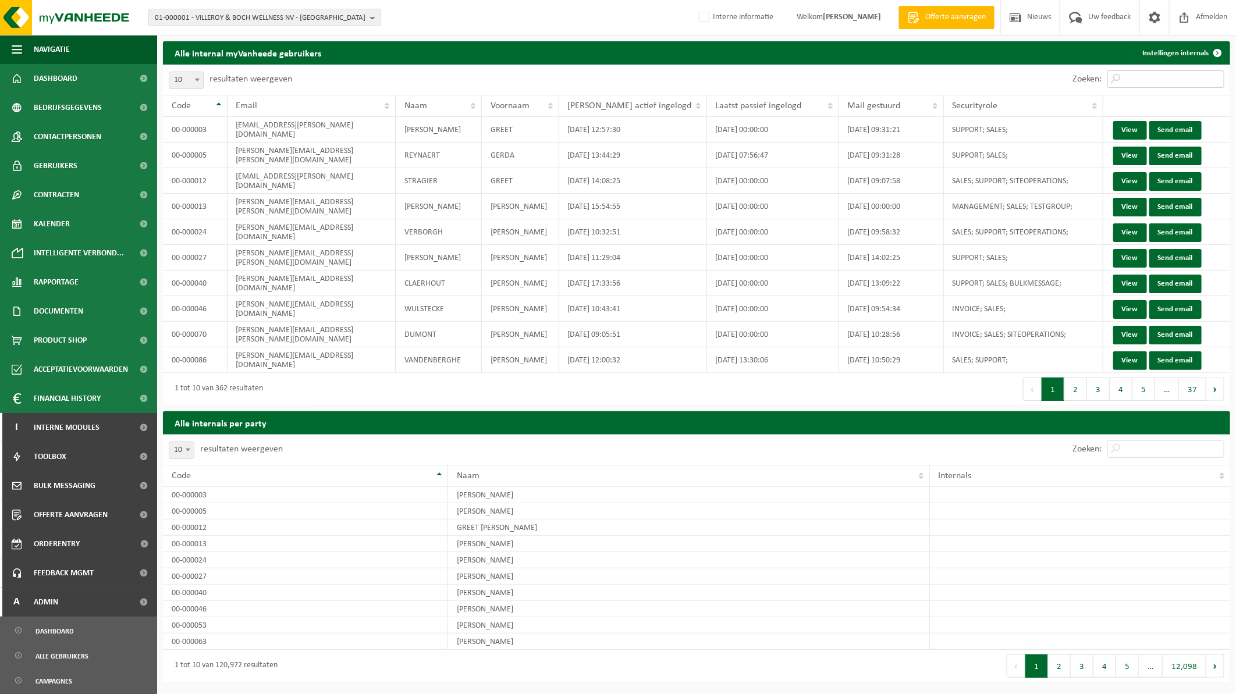
click at [1137, 79] on input "Zoeken:" at bounding box center [1166, 78] width 117 height 17
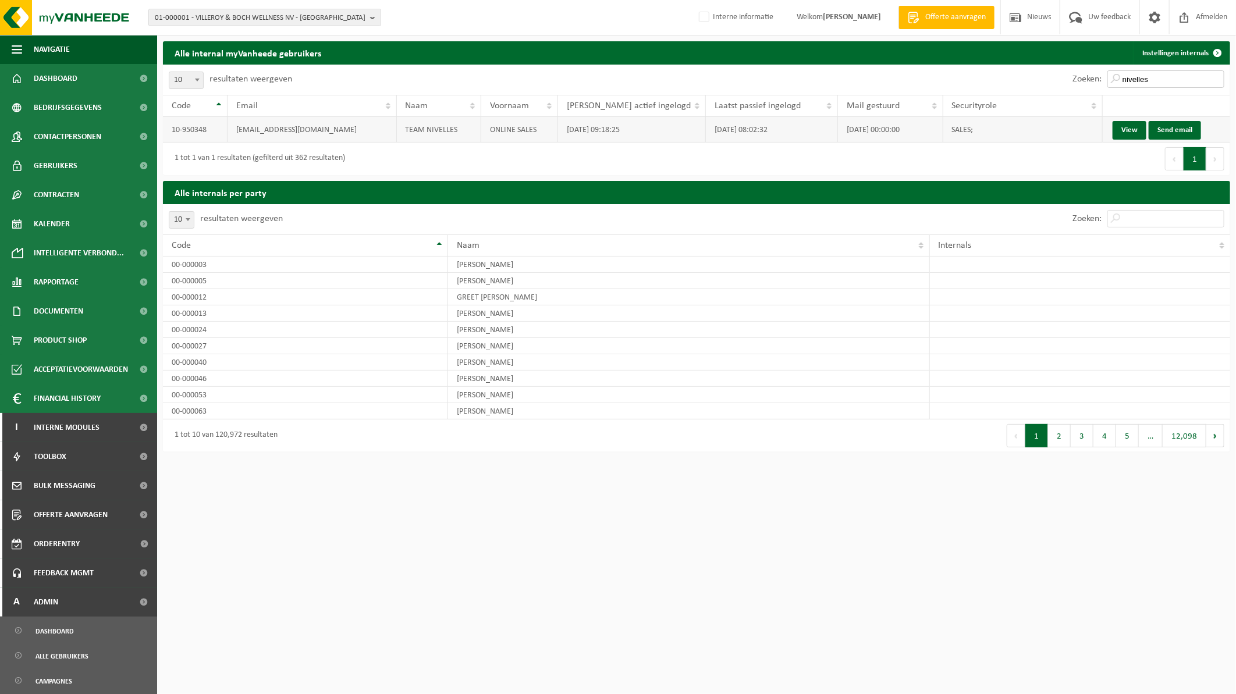
type input "nivelles"
click at [882, 133] on td "1900-01-01 00:00:00" at bounding box center [890, 130] width 105 height 26
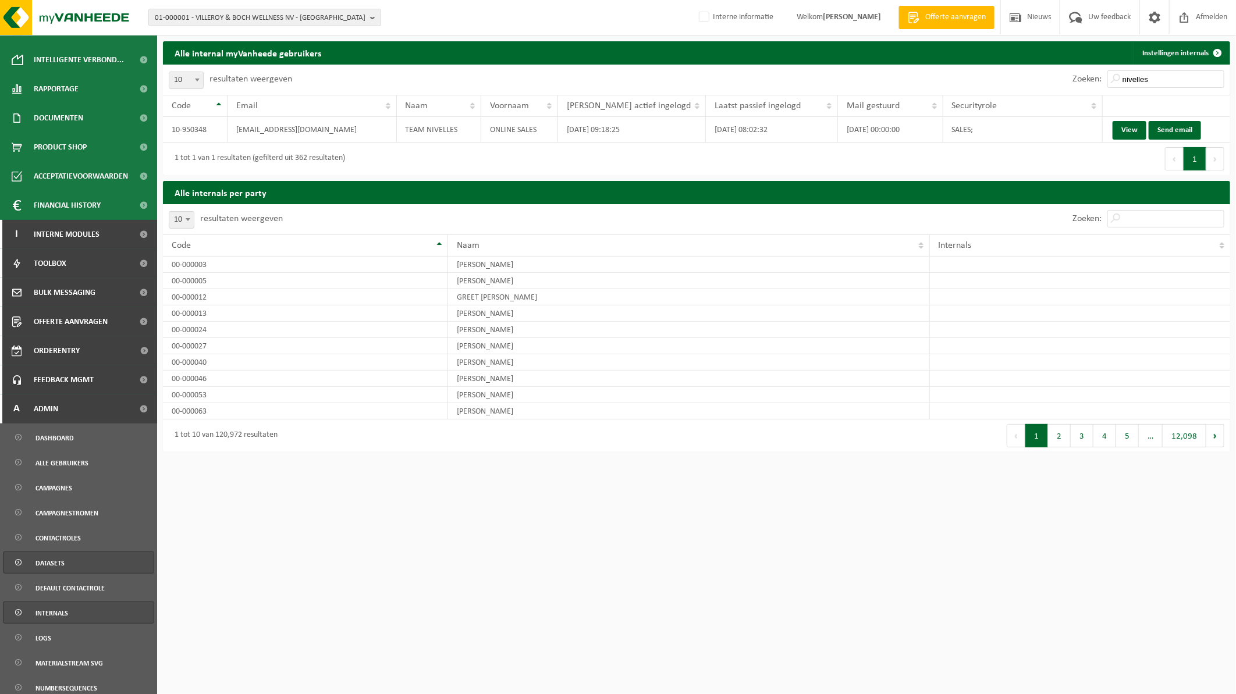
scroll to position [194, 0]
click at [51, 487] on span "Campagnes" at bounding box center [54, 488] width 37 height 22
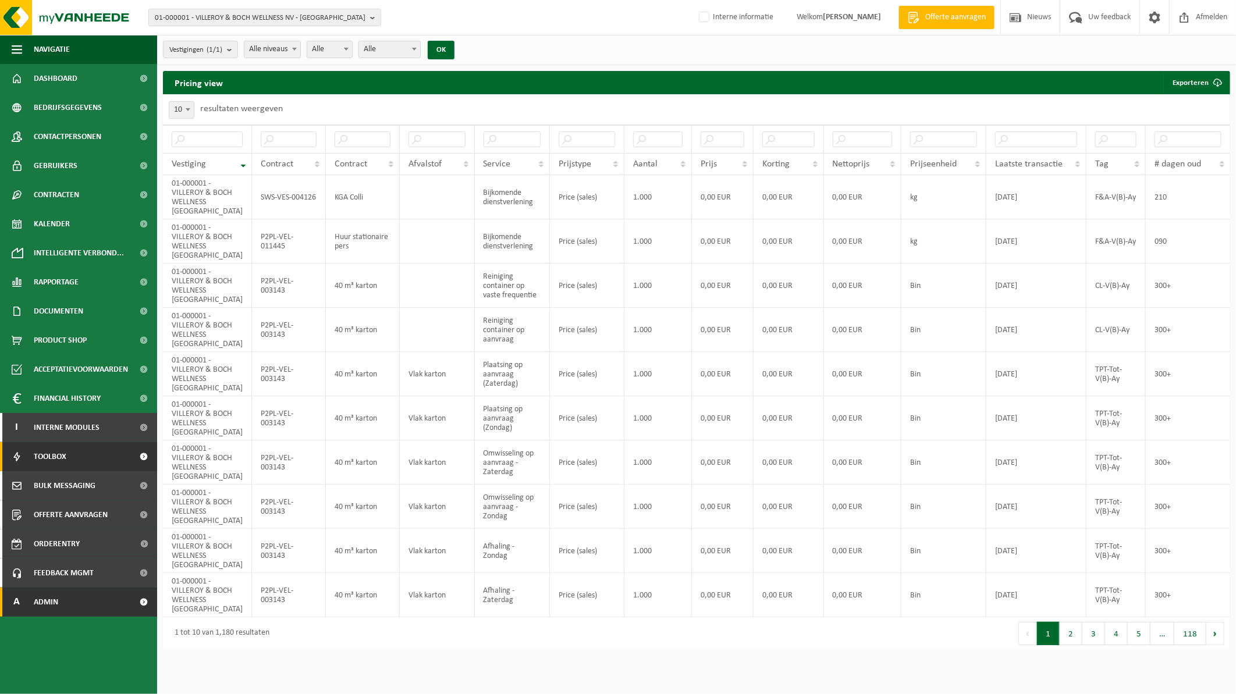
click at [54, 604] on span "Admin" at bounding box center [46, 602] width 24 height 29
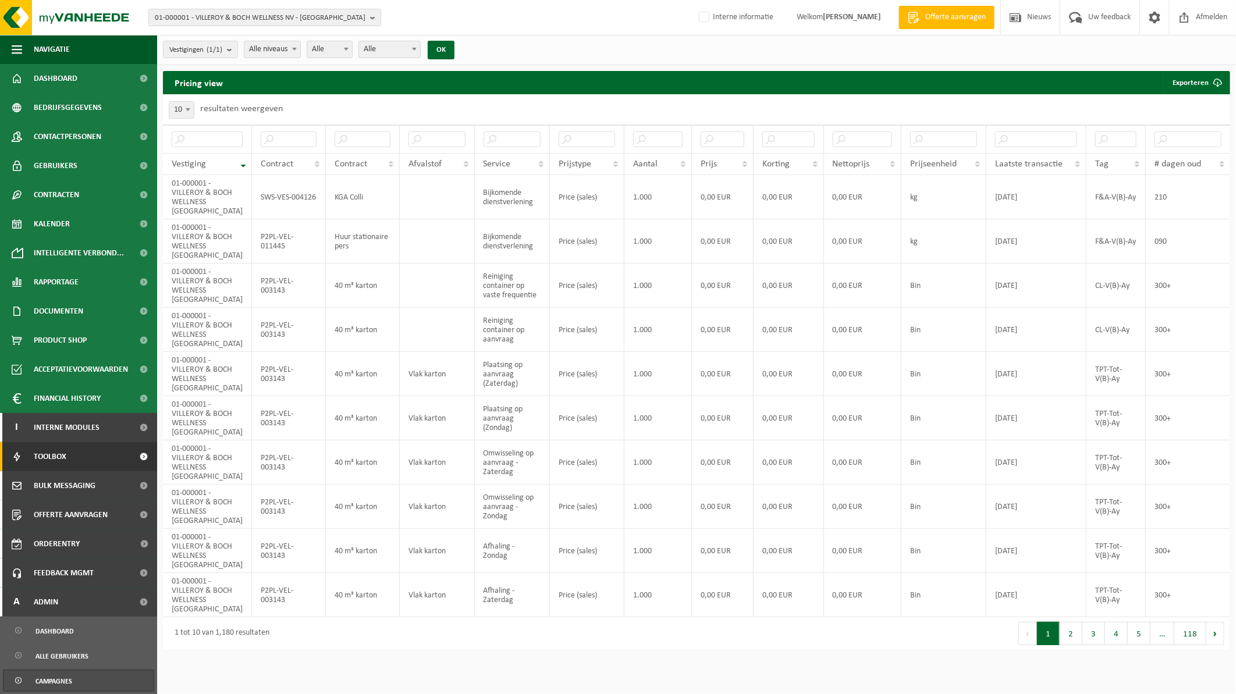
scroll to position [65, 0]
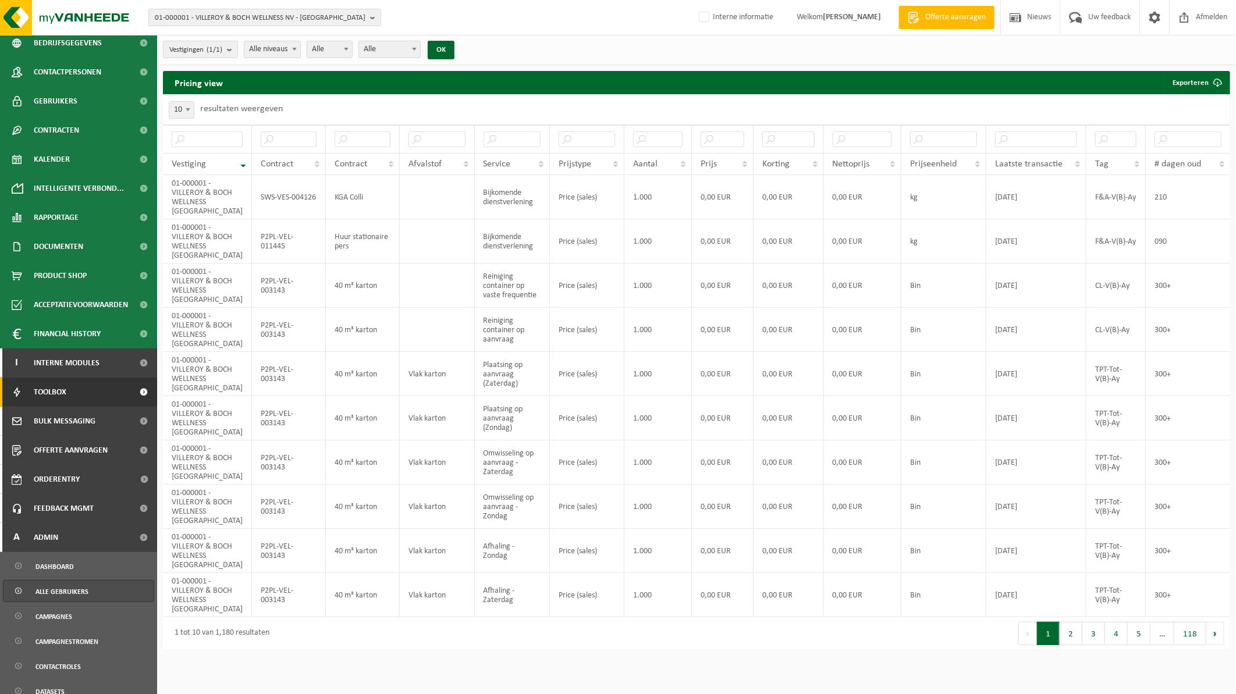
click at [63, 600] on span "Alle gebruikers" at bounding box center [62, 592] width 53 height 22
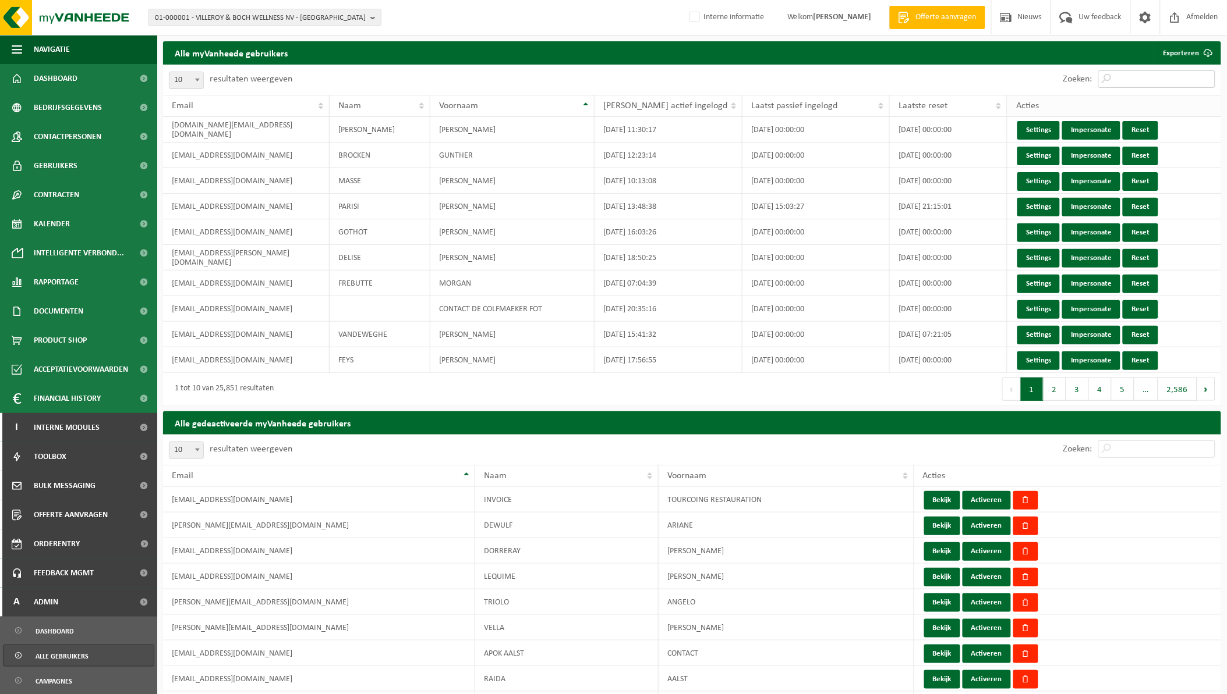
drag, startPoint x: 1165, startPoint y: 83, endPoint x: 1165, endPoint y: 96, distance: 12.8
click at [1165, 84] on input "Zoeken:" at bounding box center [1156, 78] width 117 height 17
type input "b"
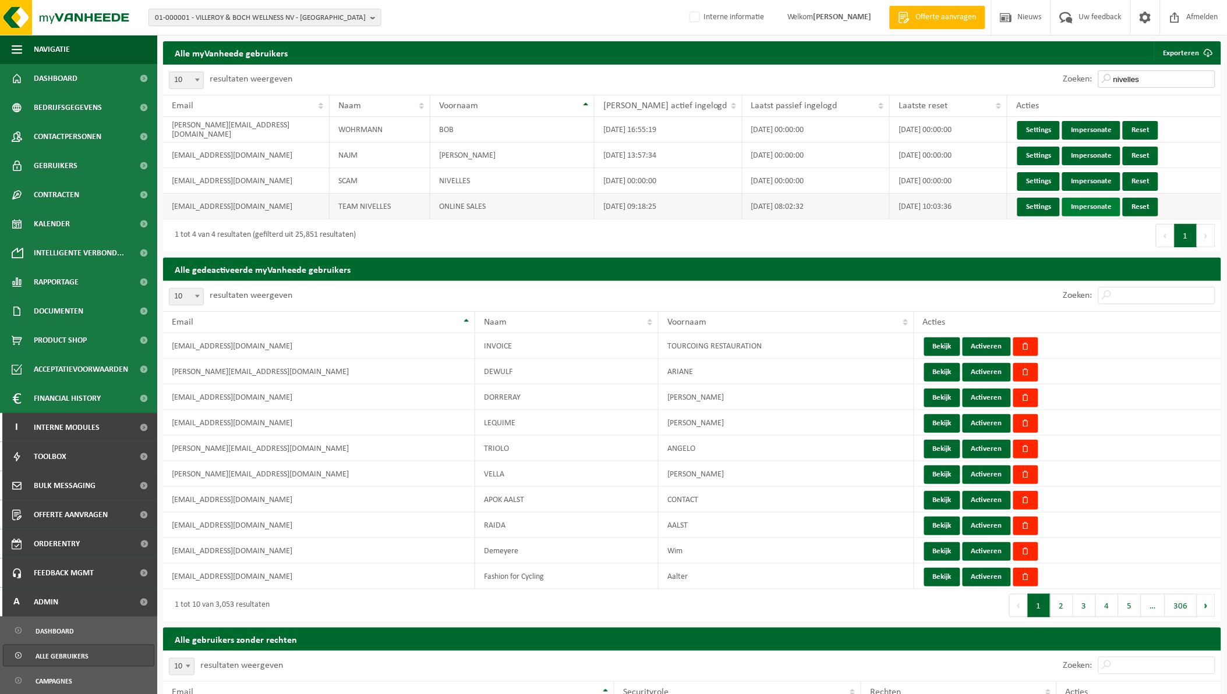
type input "nivelles"
click at [1100, 207] on link "Impersonate" at bounding box center [1091, 207] width 58 height 19
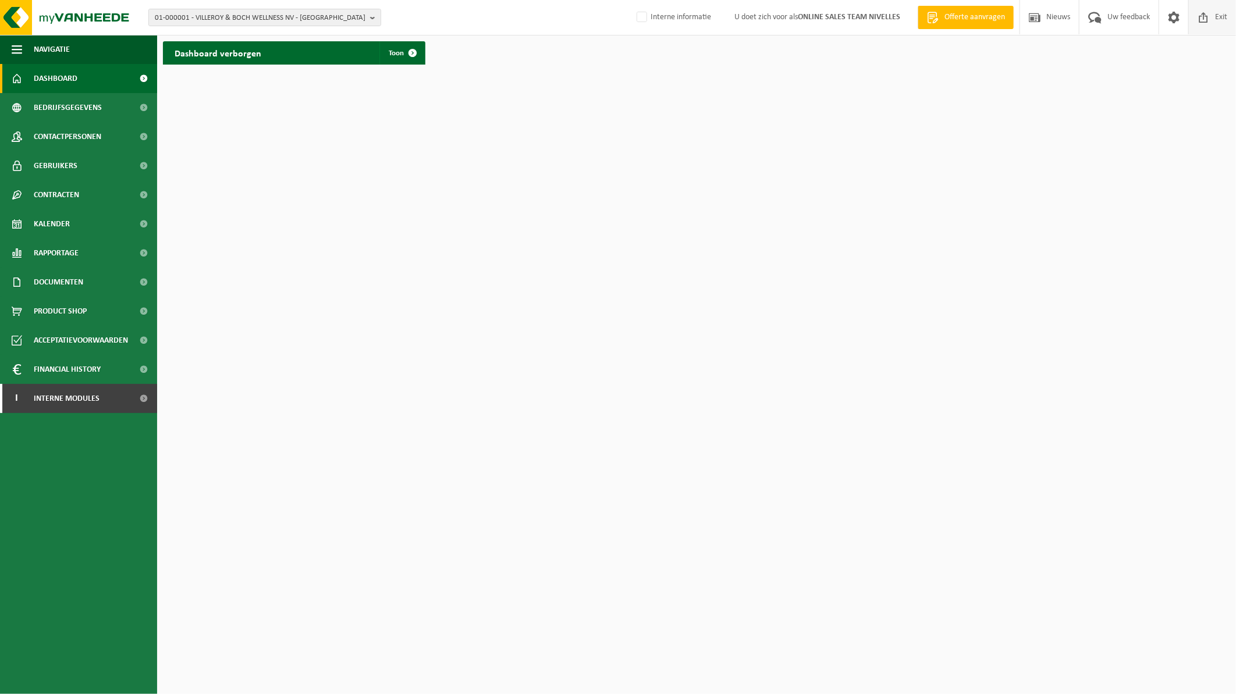
click at [1224, 22] on span "Exit" at bounding box center [1222, 17] width 18 height 34
